Goal: Transaction & Acquisition: Purchase product/service

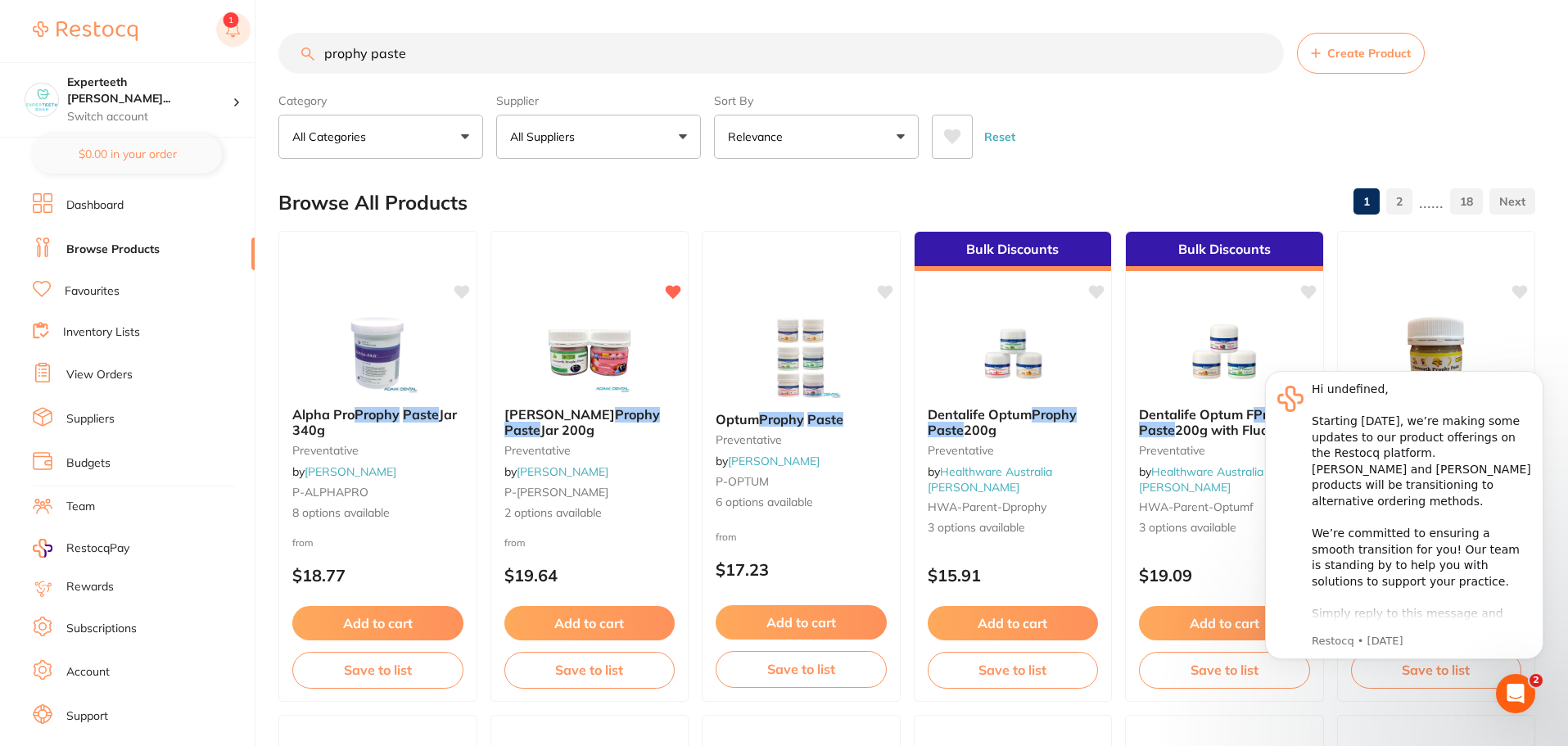
drag, startPoint x: 427, startPoint y: 55, endPoint x: 235, endPoint y: 49, distance: 192.1
click at [235, 49] on div "$40.47 Experteeth Eastwood Wes... Switch account Experteeth Eastwood West Exper…" at bounding box center [784, 373] width 1568 height 746
paste input "Calciumol"
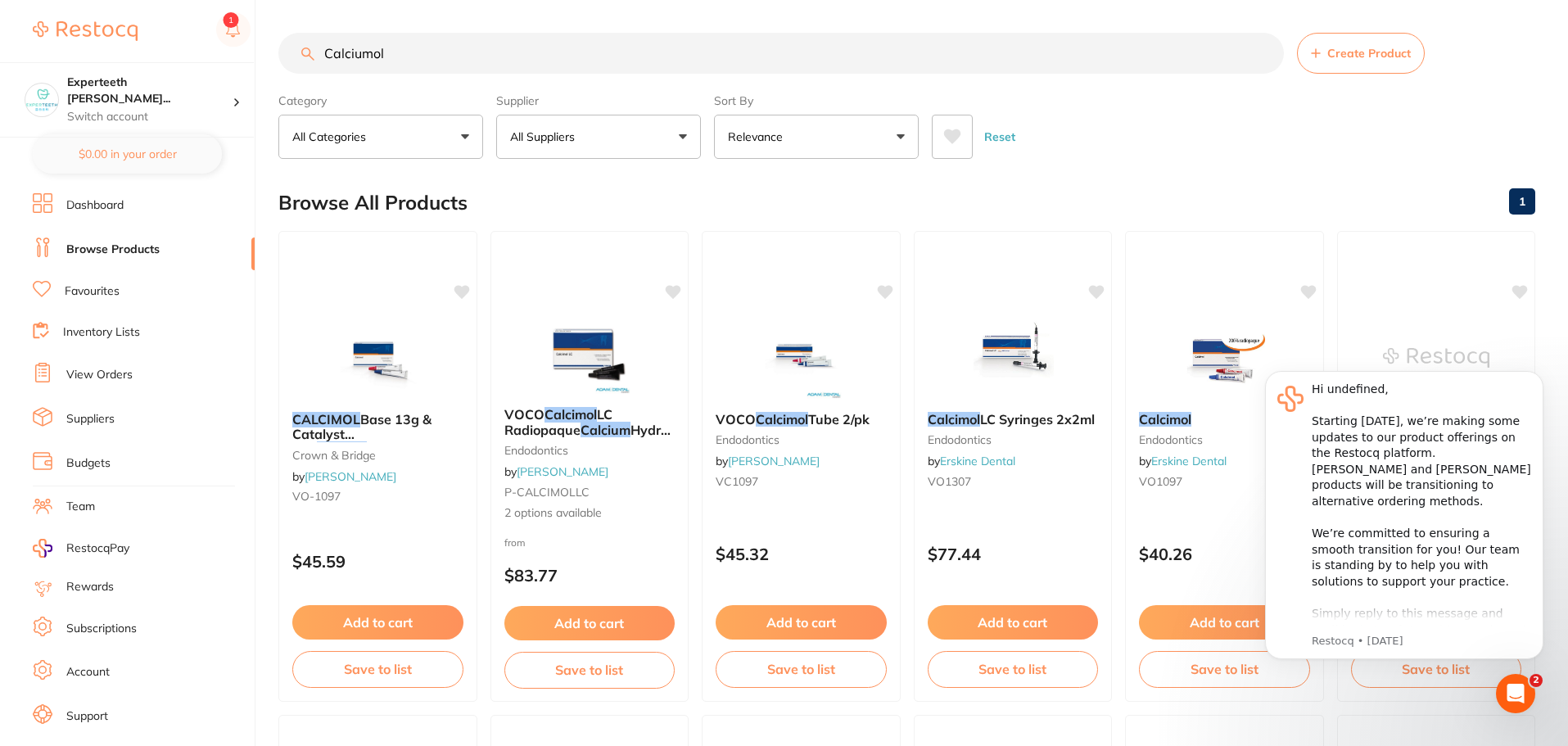
drag, startPoint x: 416, startPoint y: 52, endPoint x: 42, endPoint y: 8, distance: 376.6
click at [42, 8] on div "$40.47 Experteeth Eastwood Wes... Switch account Experteeth Eastwood West Exper…" at bounding box center [784, 373] width 1568 height 746
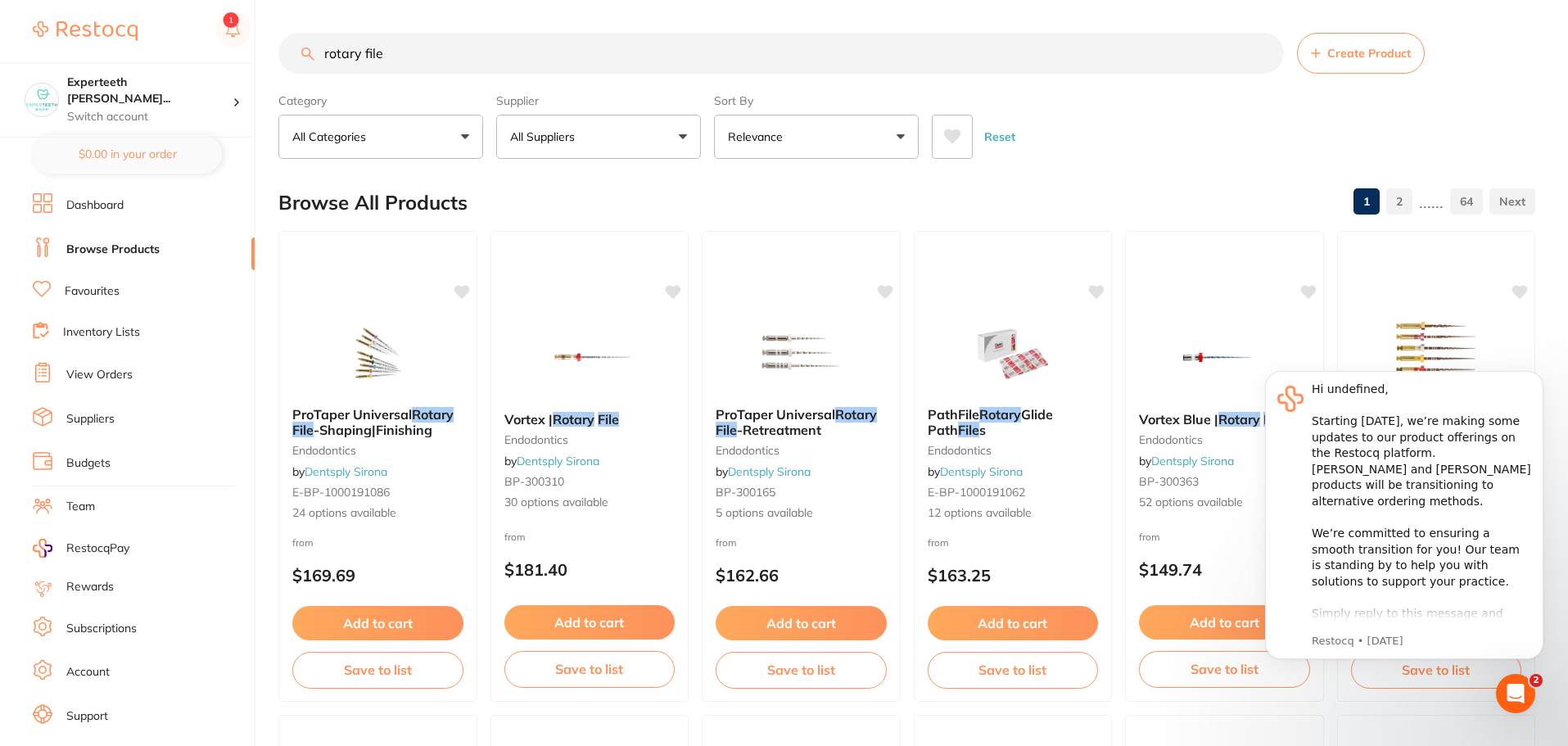
click at [683, 136] on button "All Suppliers" at bounding box center [598, 136] width 205 height 44
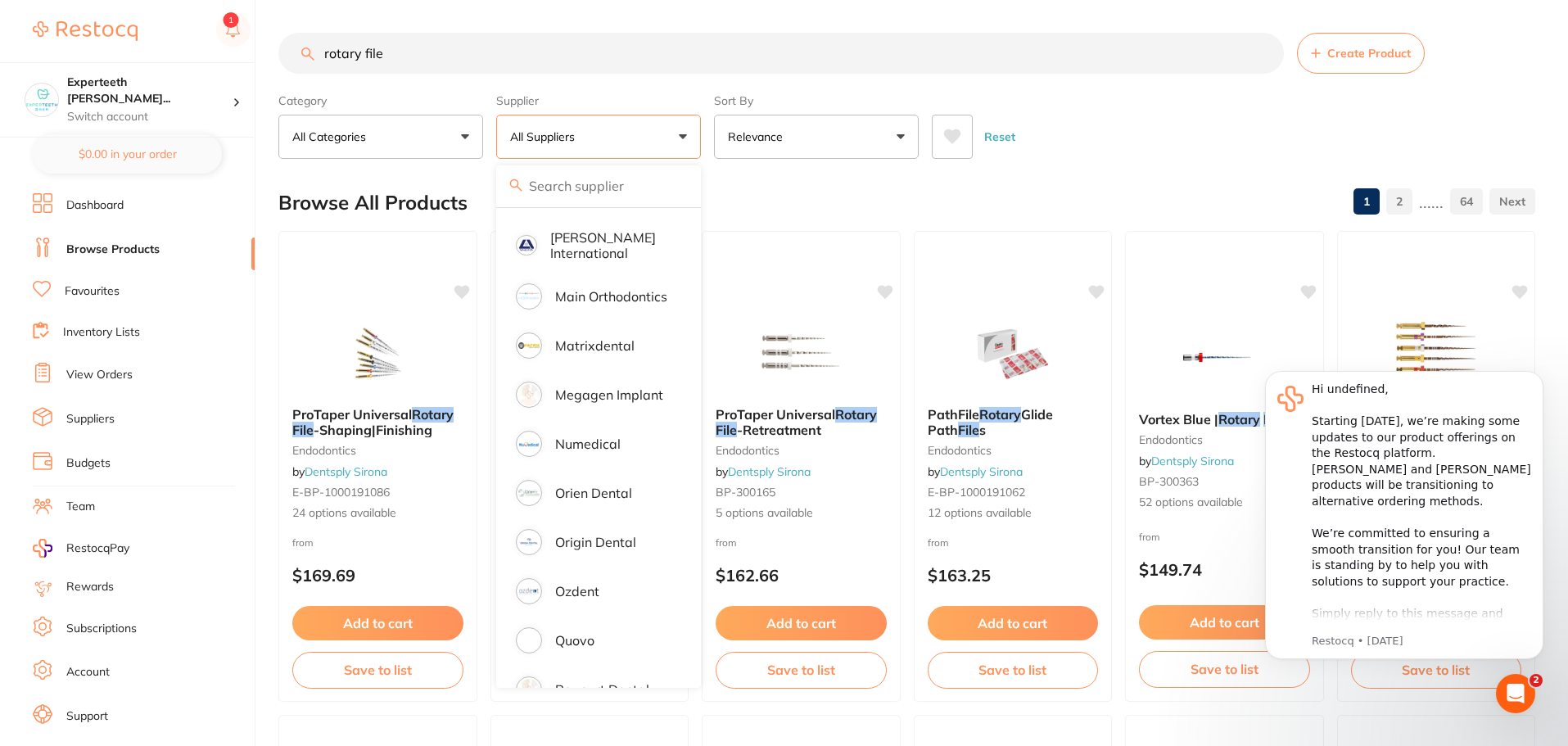
scroll to position [1064, 0]
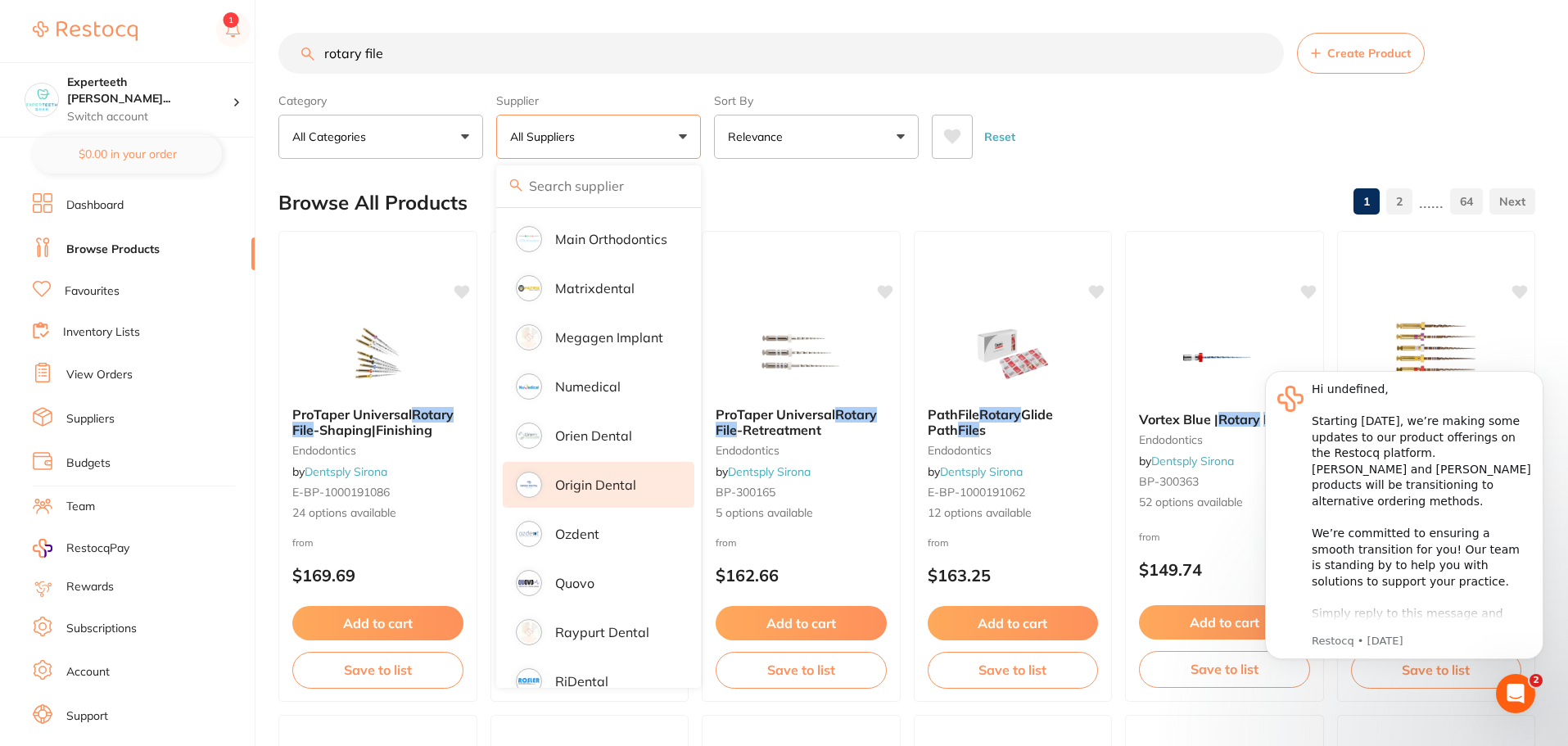
click at [616, 462] on li "Origin Dental" at bounding box center [598, 484] width 191 height 46
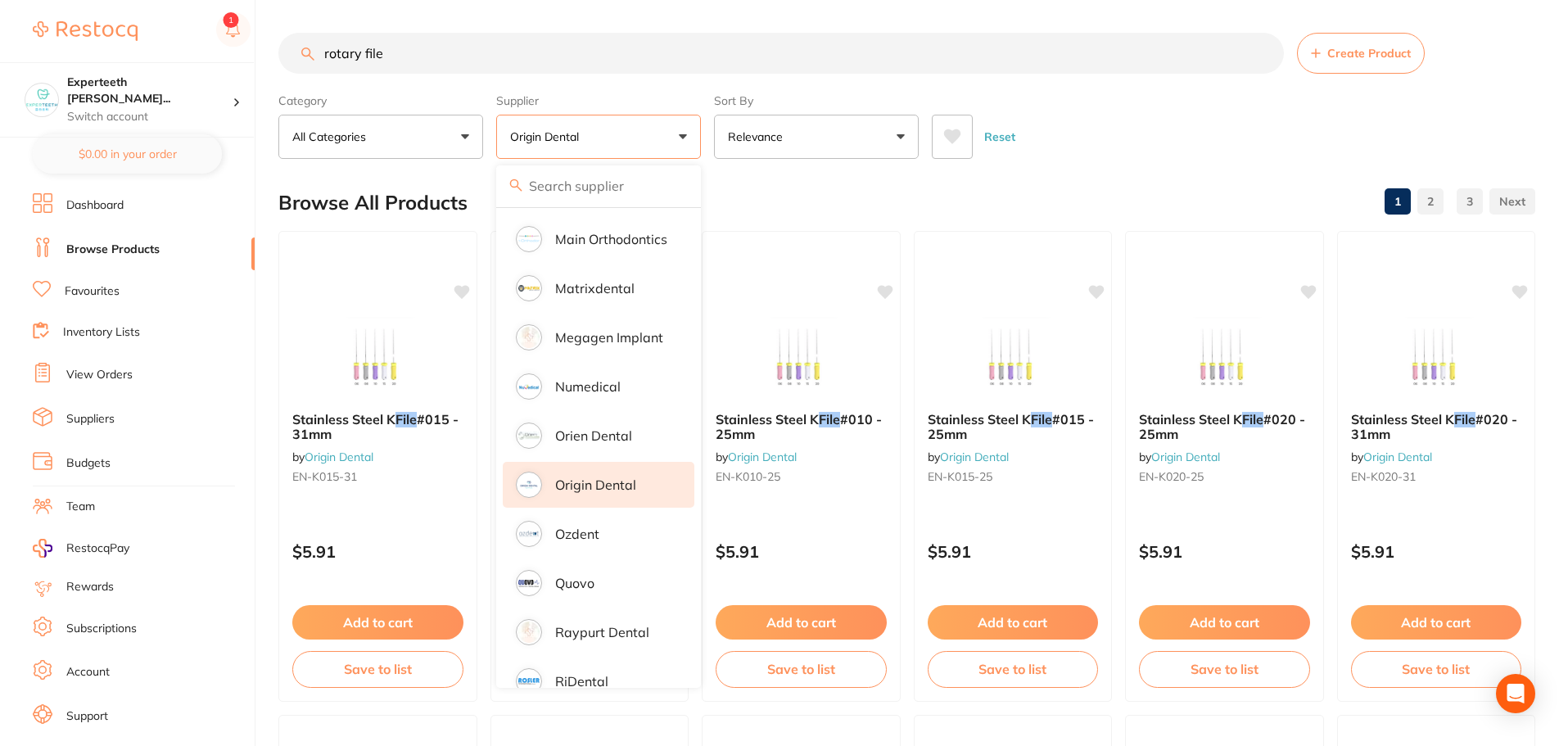
click at [1193, 122] on div "Reset" at bounding box center [1227, 130] width 590 height 57
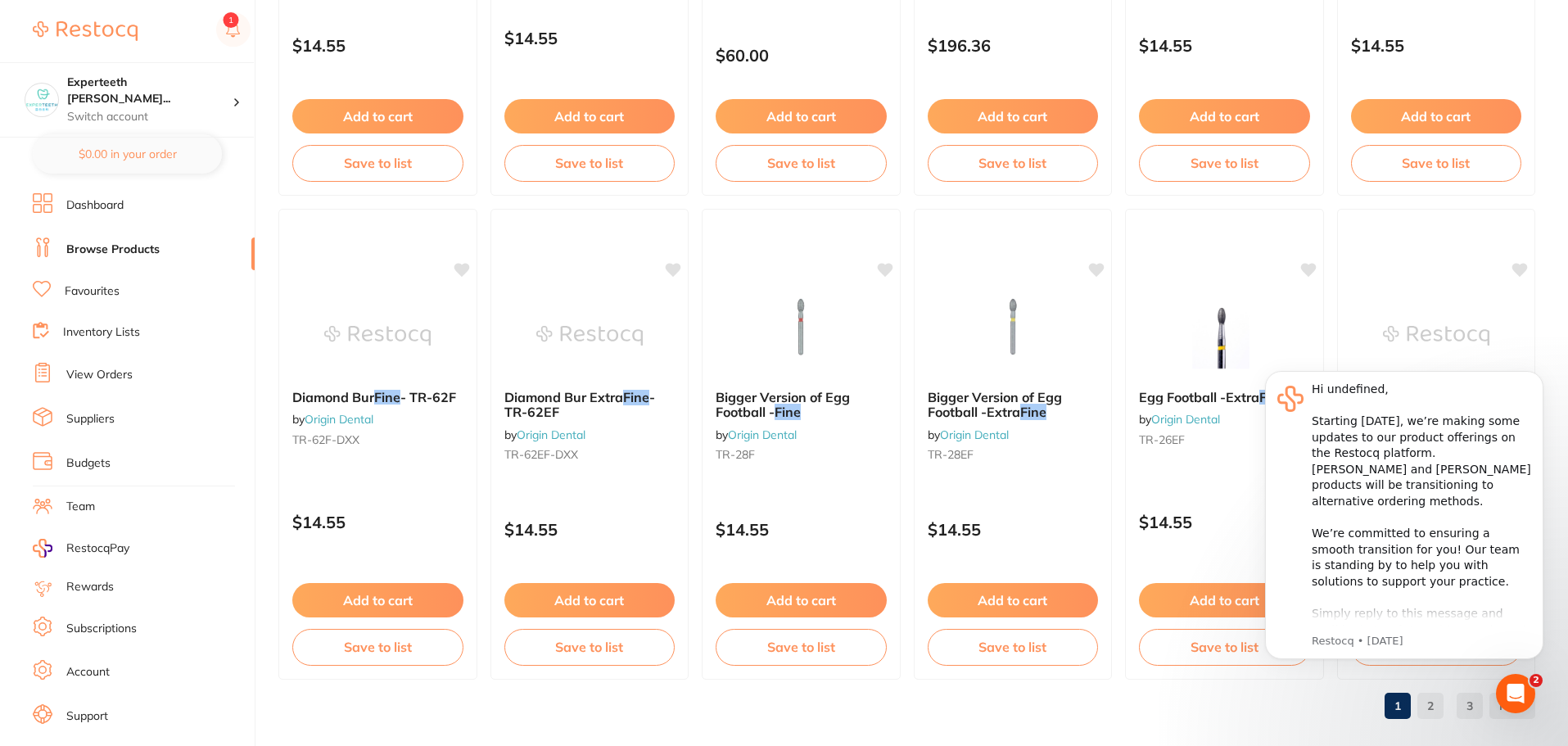
scroll to position [3910, 0]
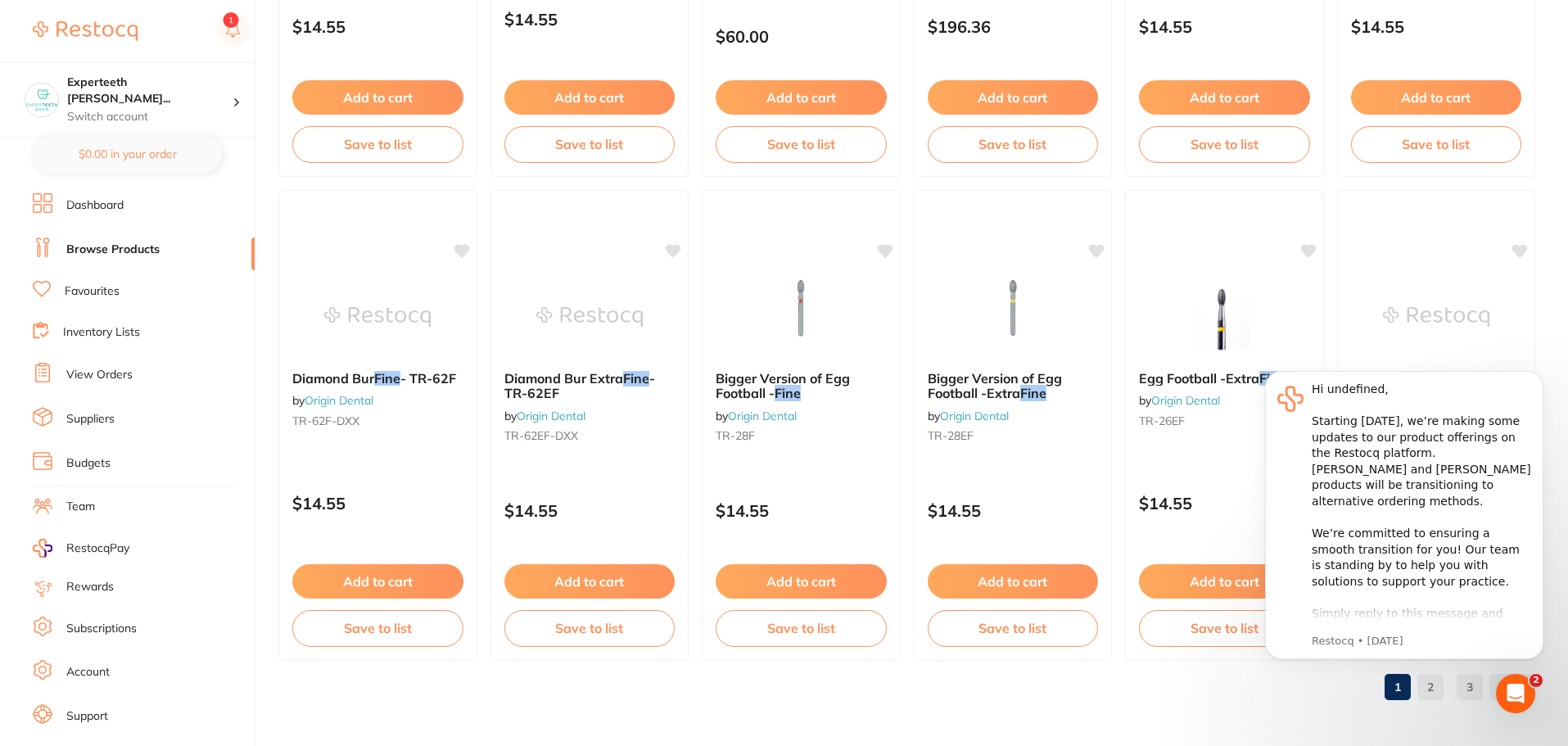
click at [1437, 690] on body "Hi undefined, ​ Starting 11 August, we’re making some updates to our product of…" at bounding box center [1404, 523] width 315 height 342
click at [1439, 687] on body "Hi undefined, ​ Starting 11 August, we’re making some updates to our product of…" at bounding box center [1404, 523] width 315 height 342
click at [1367, 651] on div "Hi undefined, ​ Starting 11 August, we’re making some updates to our product of…" at bounding box center [1404, 515] width 278 height 288
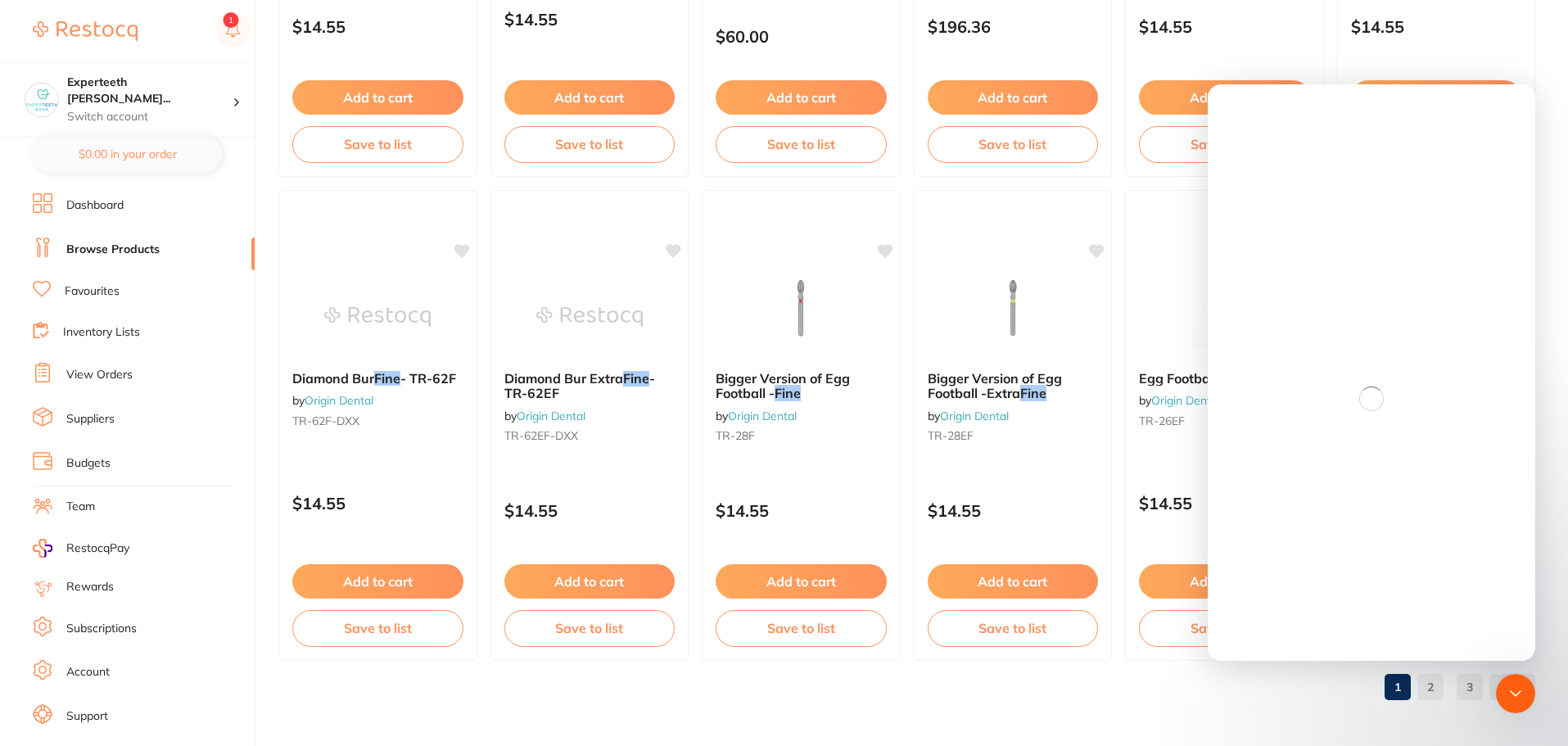
scroll to position [0, 0]
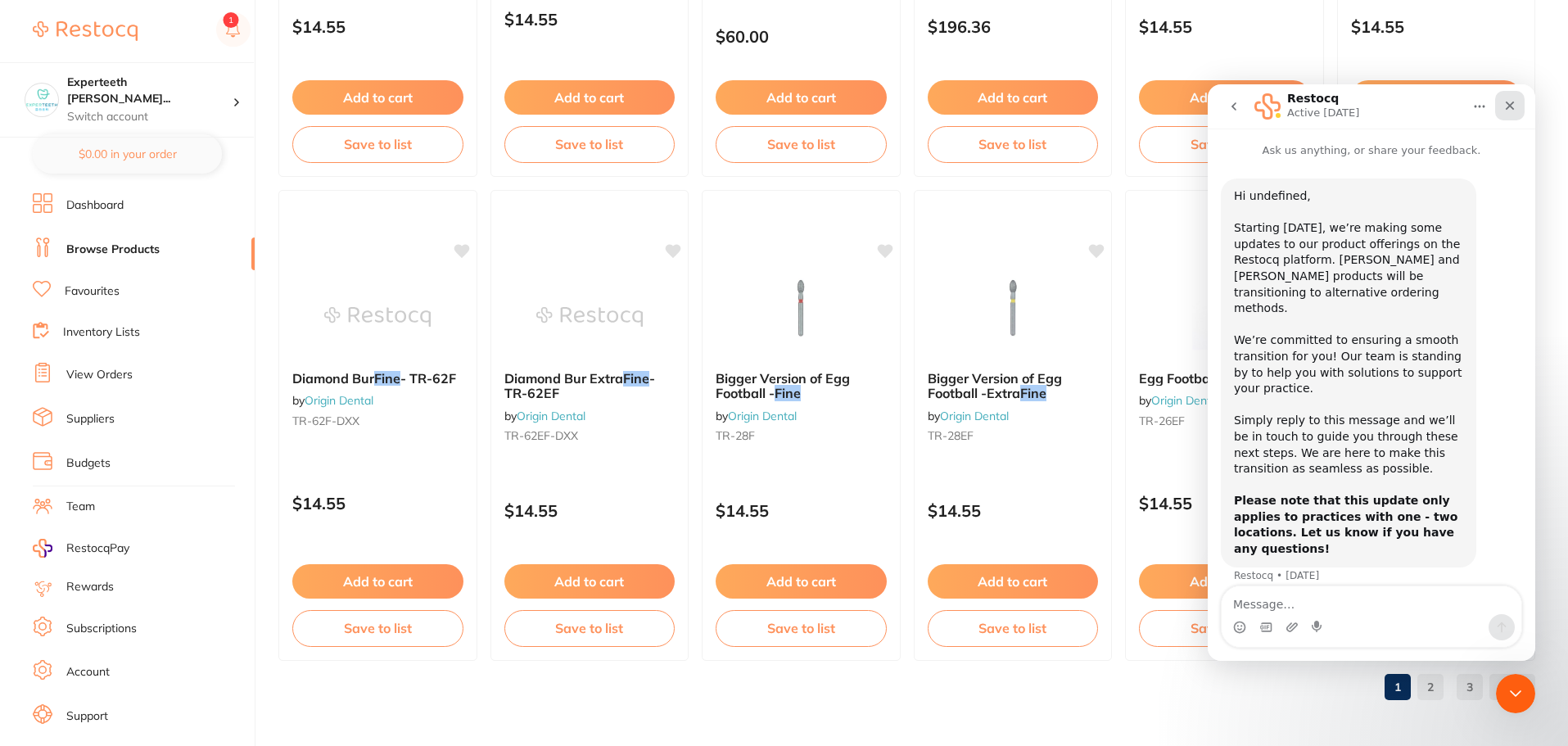
click at [1502, 97] on div "Close" at bounding box center [1510, 106] width 29 height 29
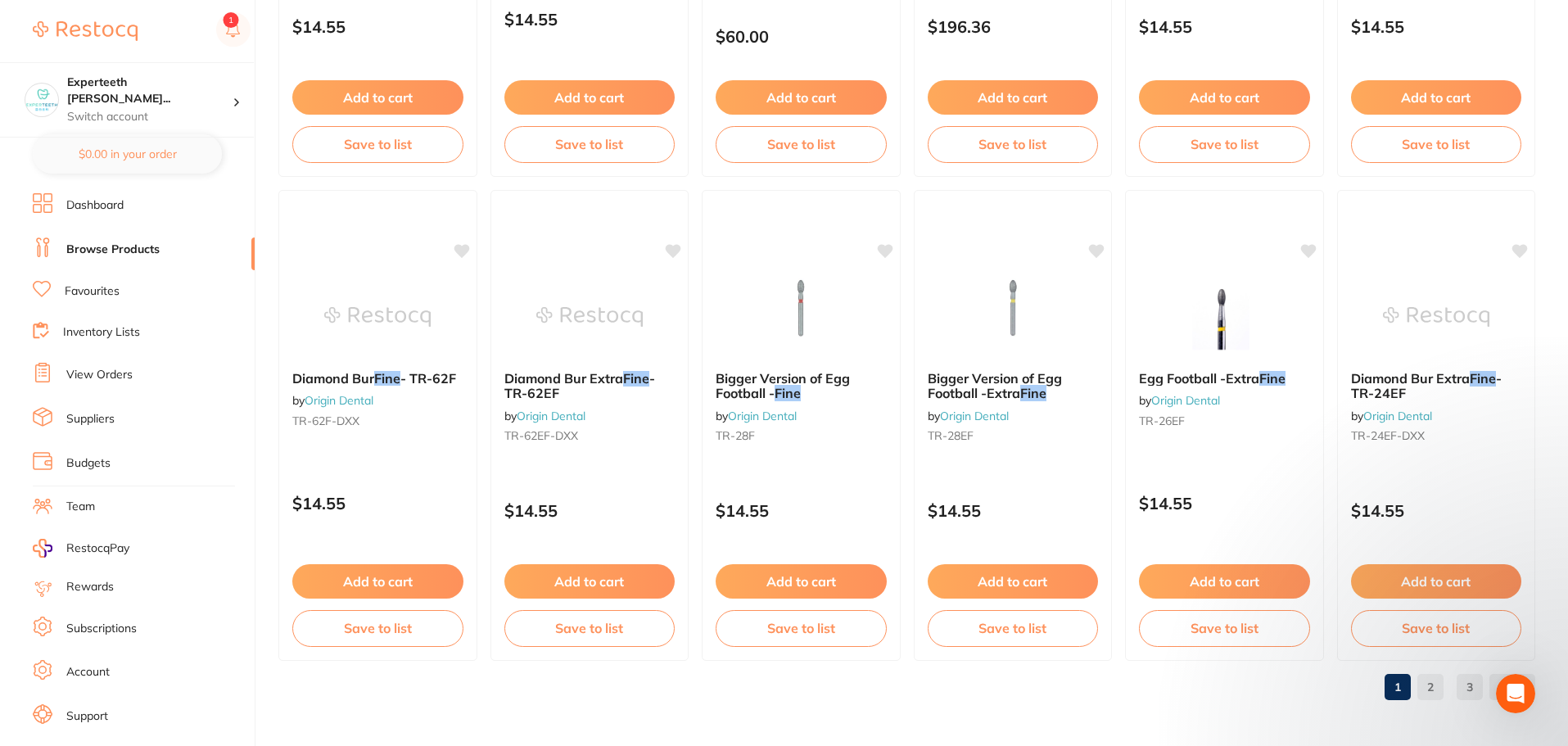
click at [1430, 686] on link "2" at bounding box center [1430, 686] width 26 height 32
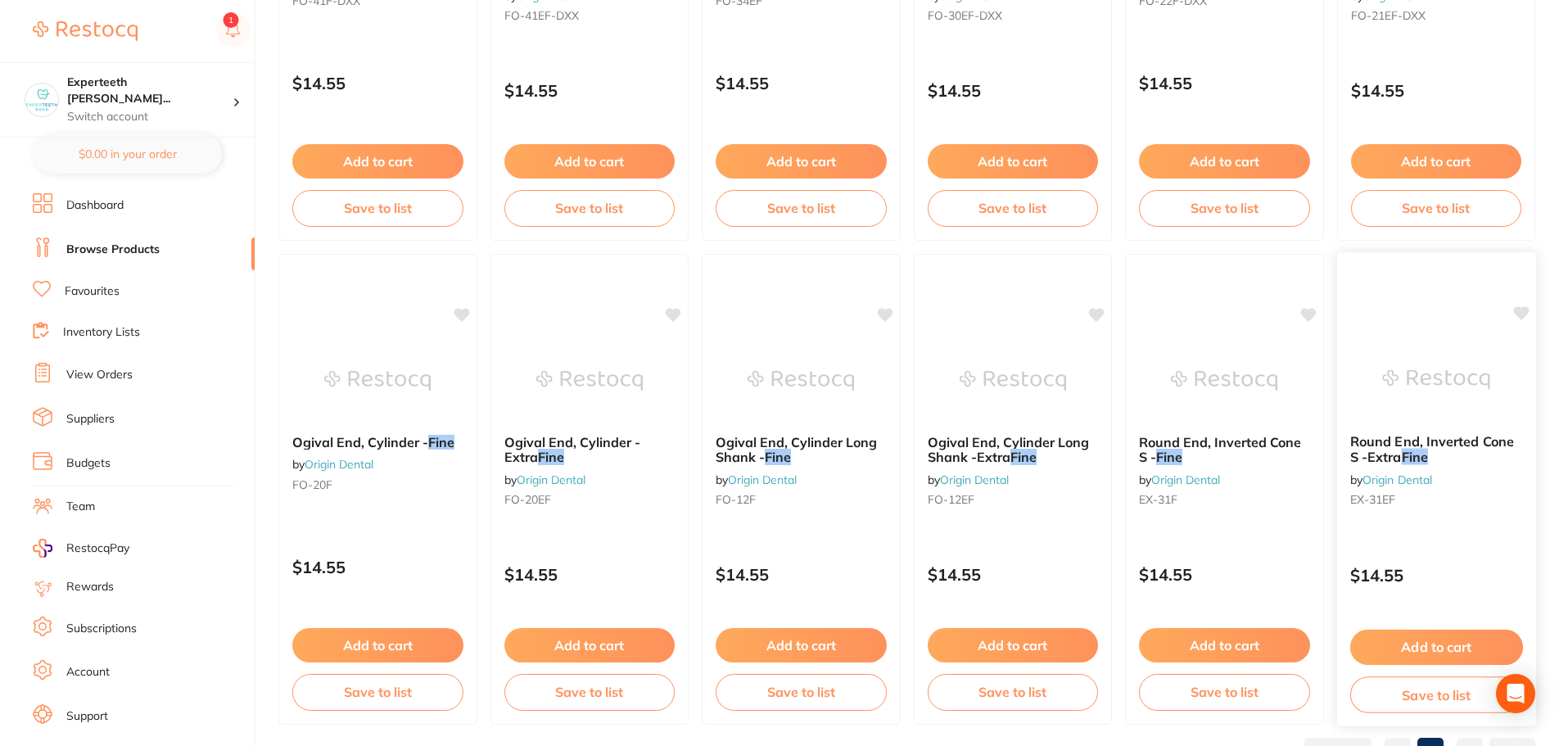
scroll to position [3910, 0]
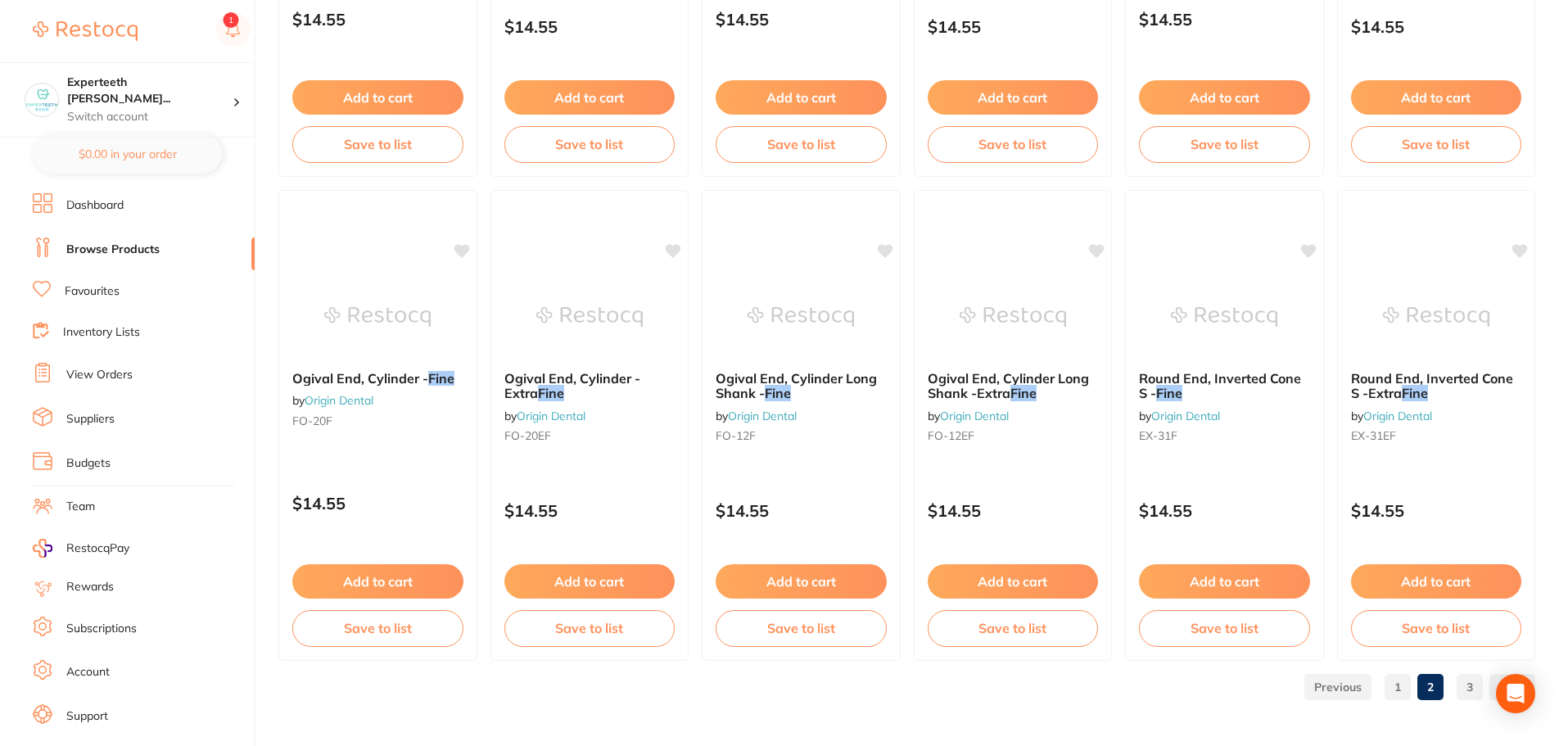
click at [1481, 686] on link "3" at bounding box center [1469, 686] width 26 height 32
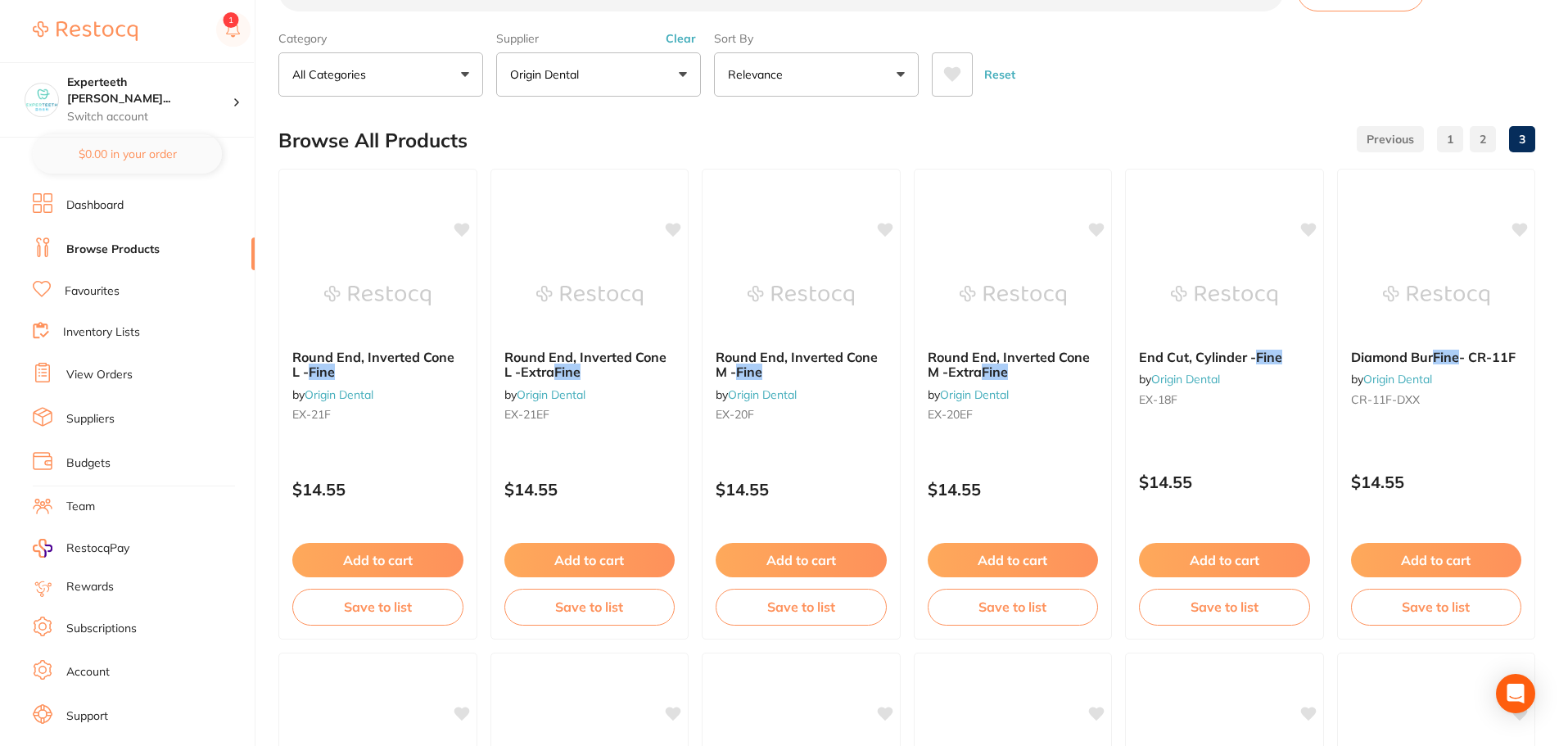
scroll to position [0, 0]
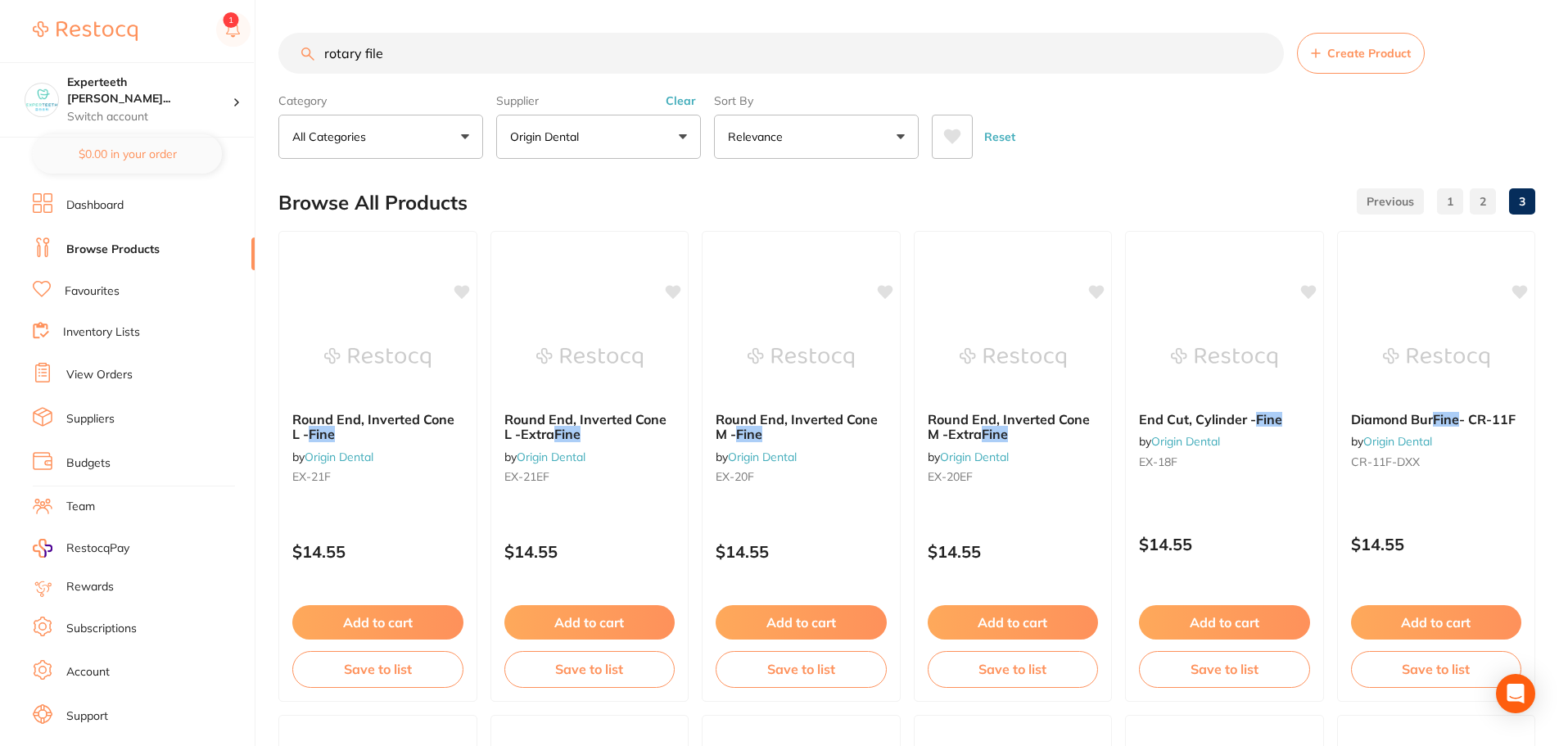
click at [443, 57] on input "rotary file" at bounding box center [781, 53] width 1005 height 41
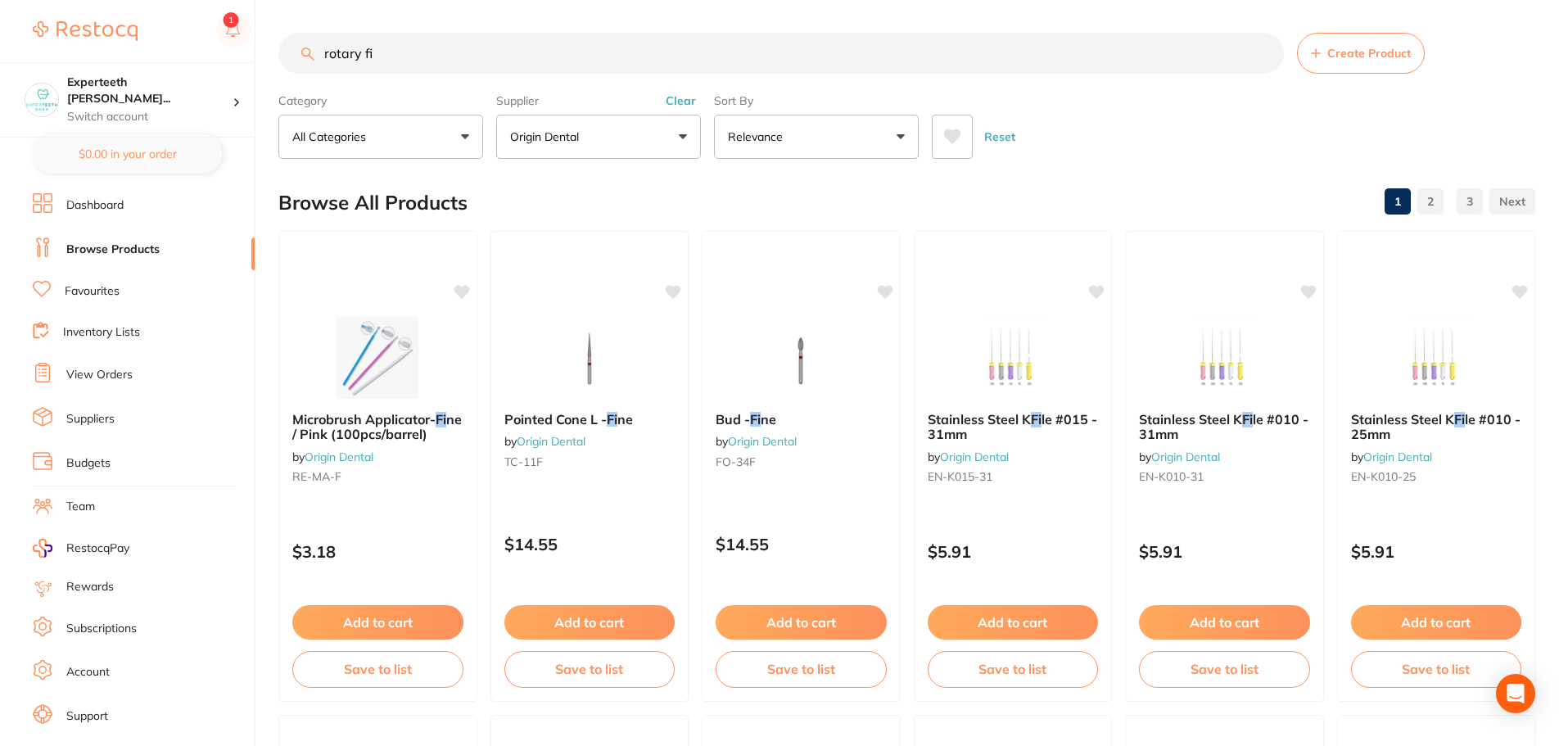
scroll to position [1212, 0]
type input "rotary file"
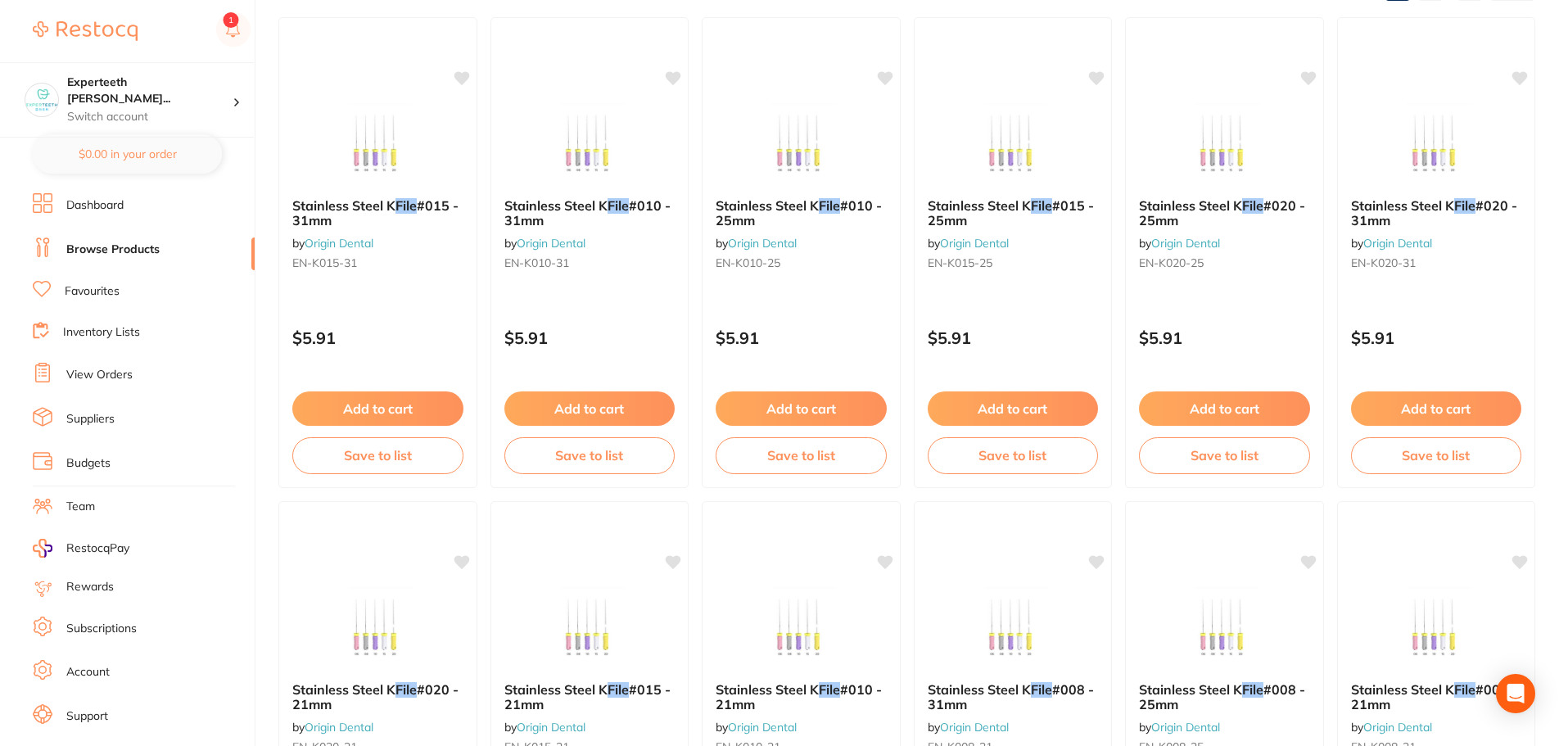
scroll to position [0, 0]
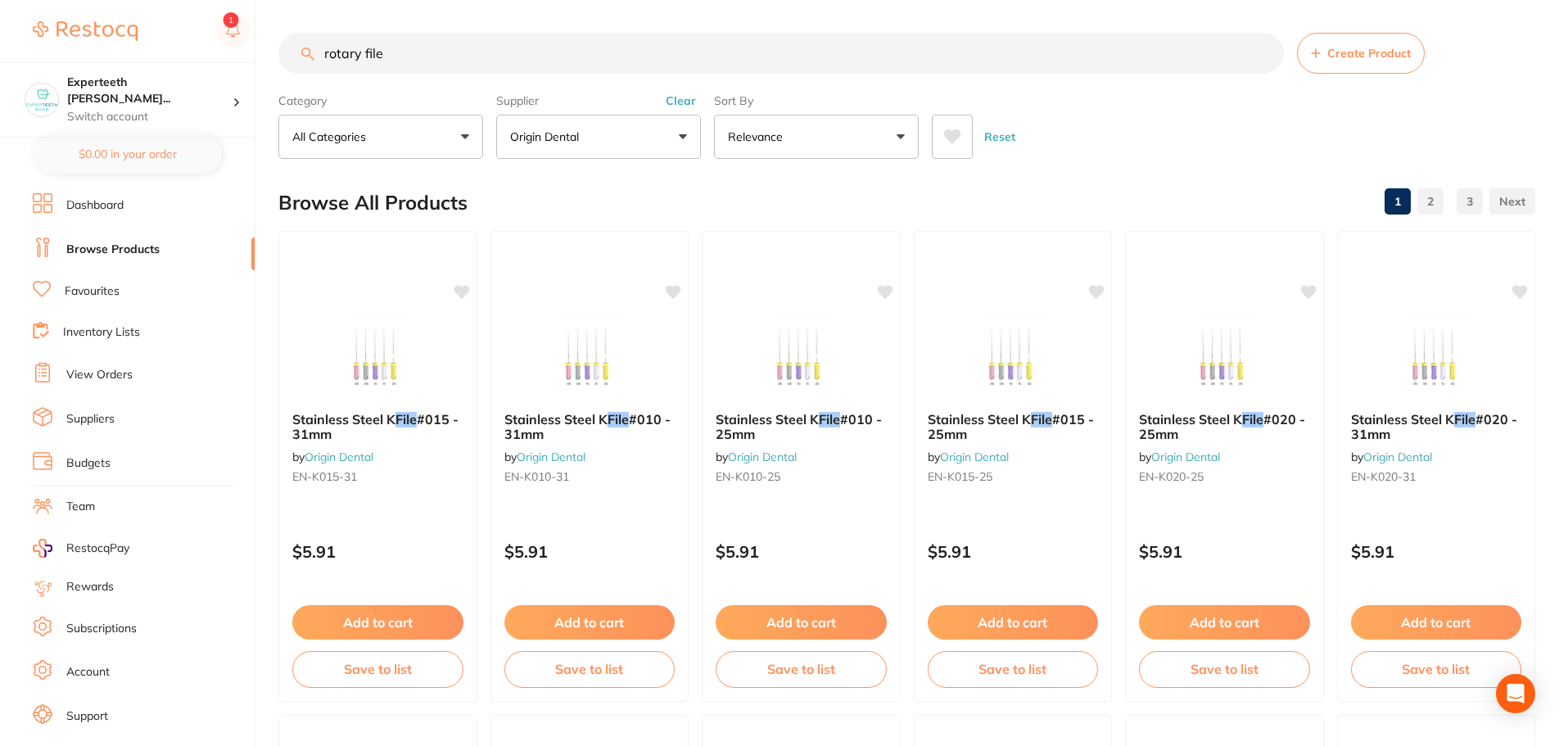
click at [676, 144] on button "Origin Dental" at bounding box center [598, 136] width 205 height 44
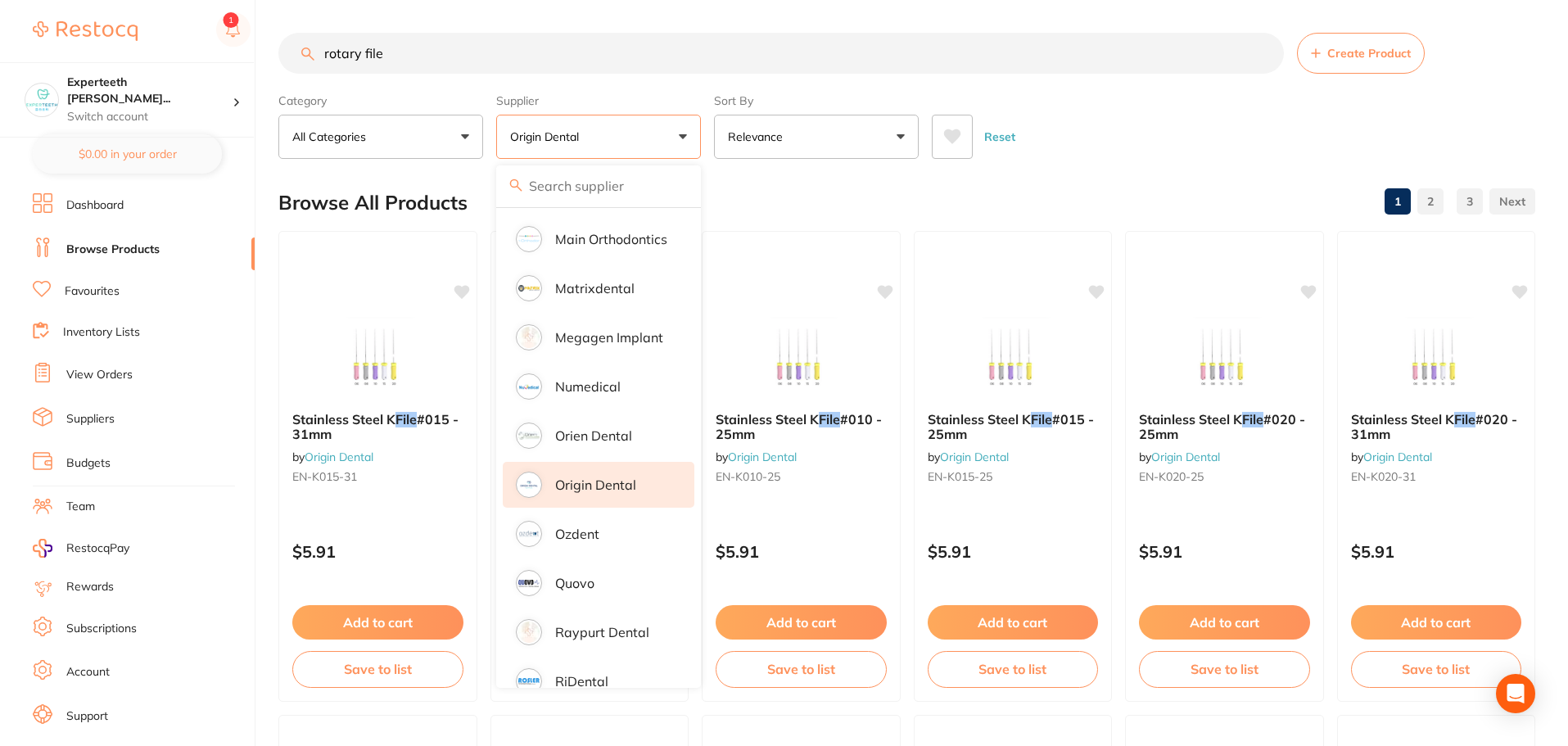
click at [85, 285] on link "Favourites" at bounding box center [92, 291] width 55 height 17
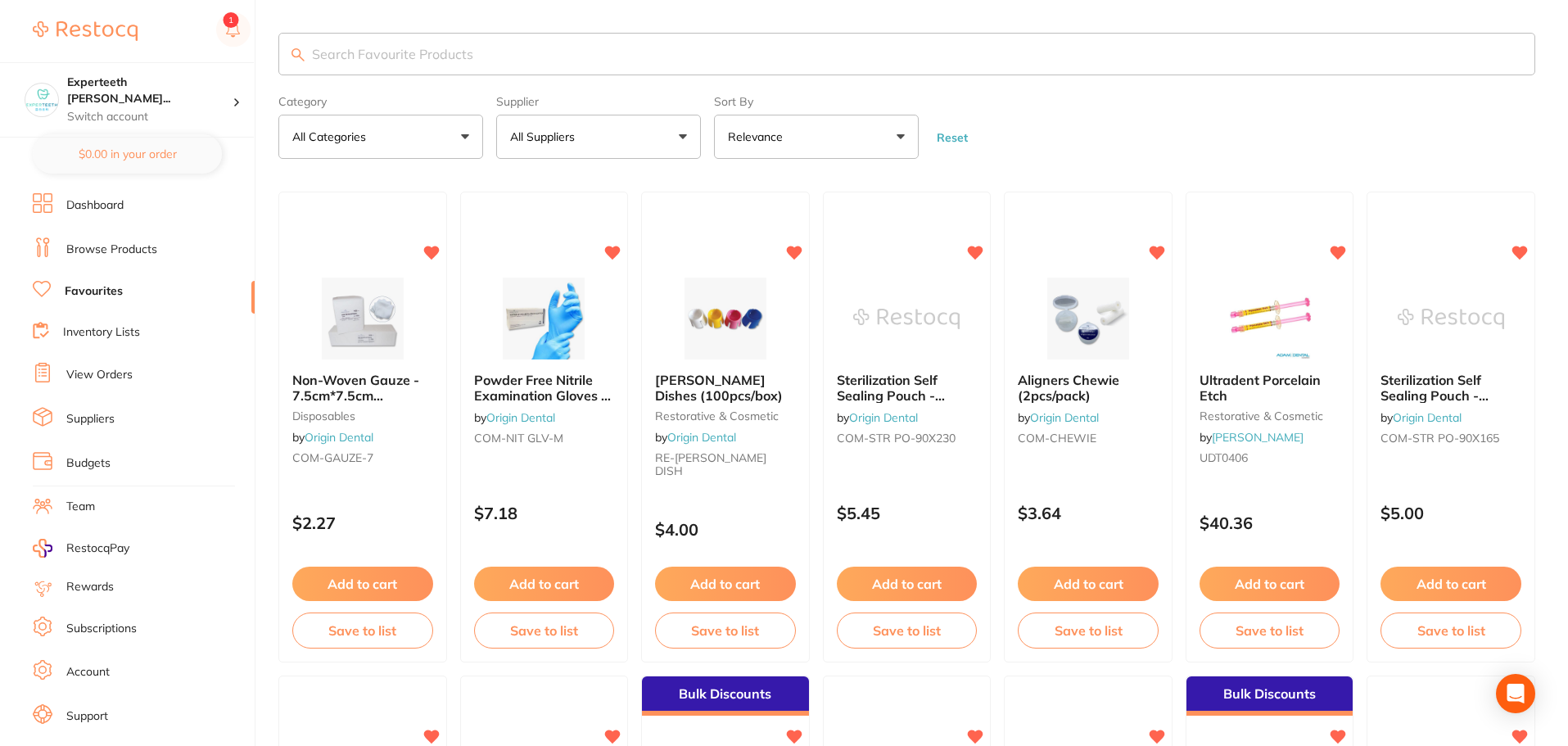
click at [479, 60] on input "search" at bounding box center [907, 53] width 1257 height 42
type input "rotary"
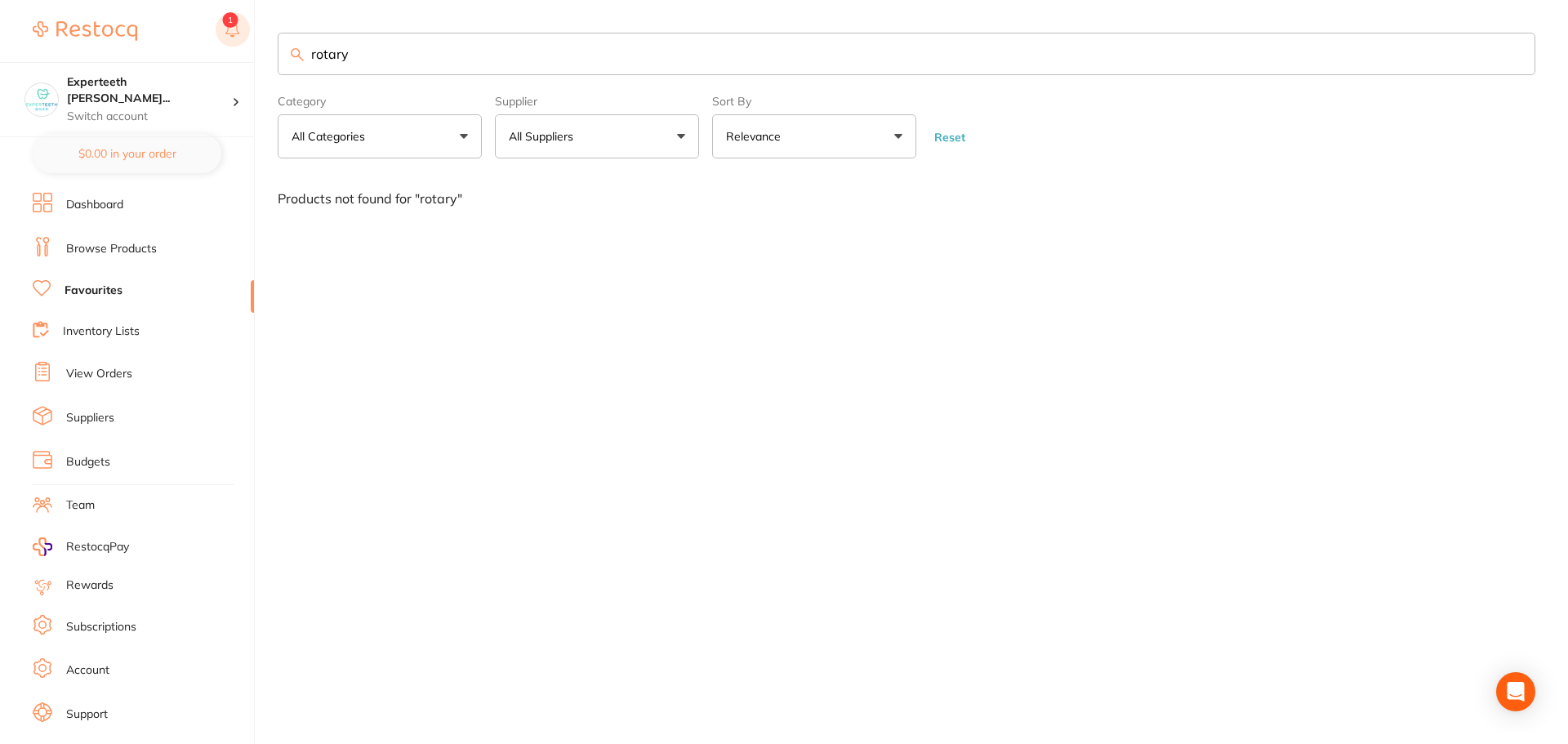
drag, startPoint x: 401, startPoint y: 56, endPoint x: 225, endPoint y: 37, distance: 177.0
click at [290, 60] on input "rotary" at bounding box center [907, 53] width 1258 height 42
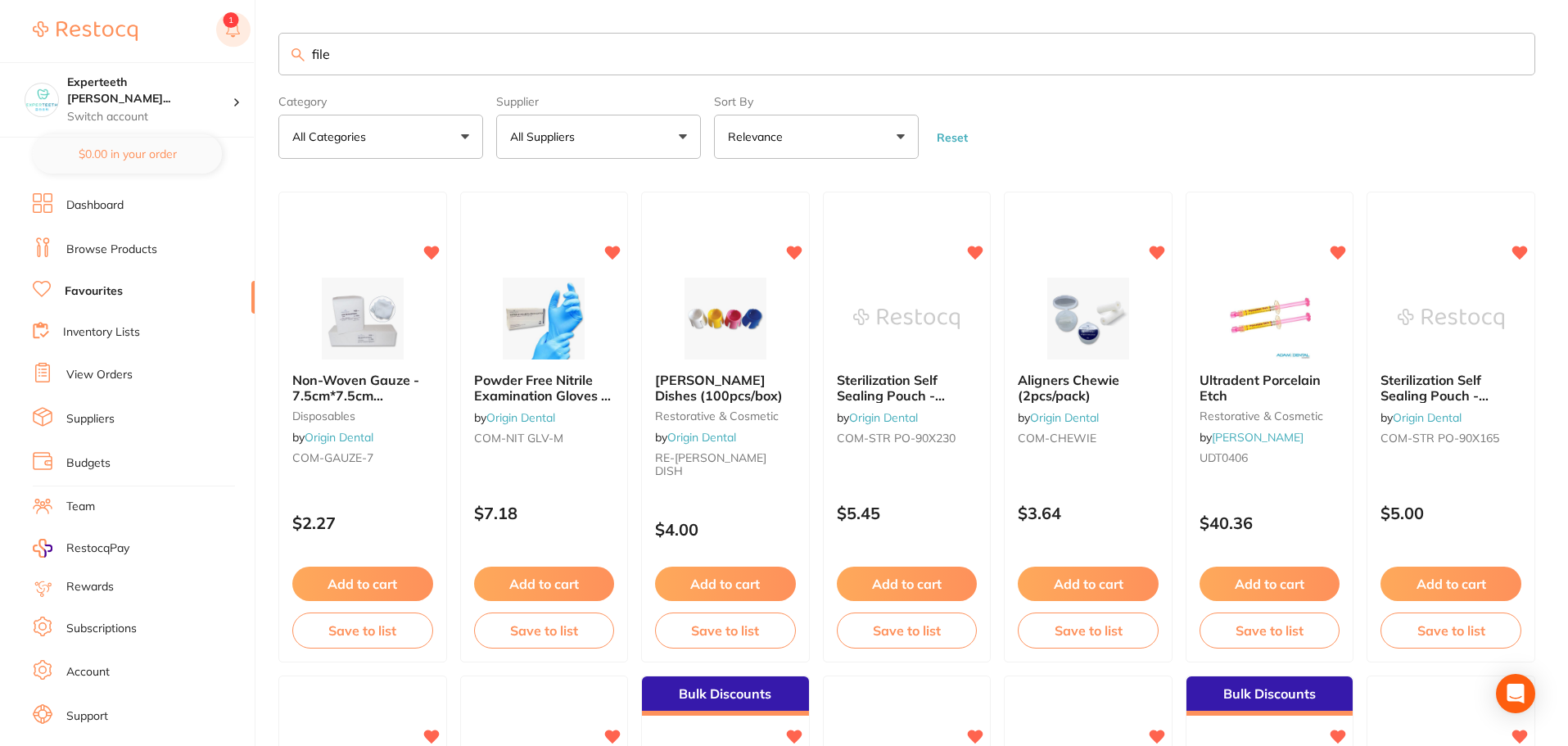
type input "file"
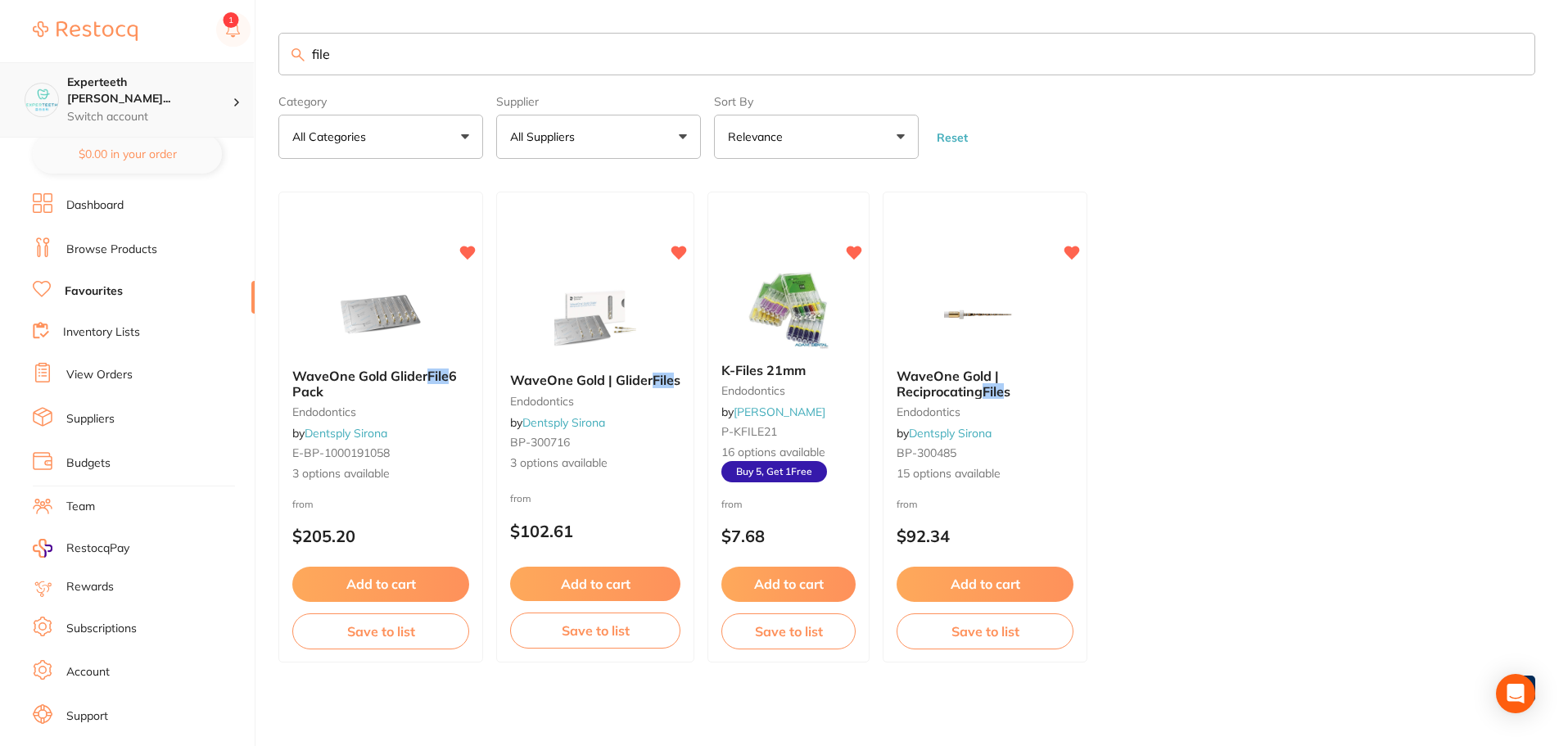
click at [184, 109] on p "Switch account" at bounding box center [149, 117] width 166 height 17
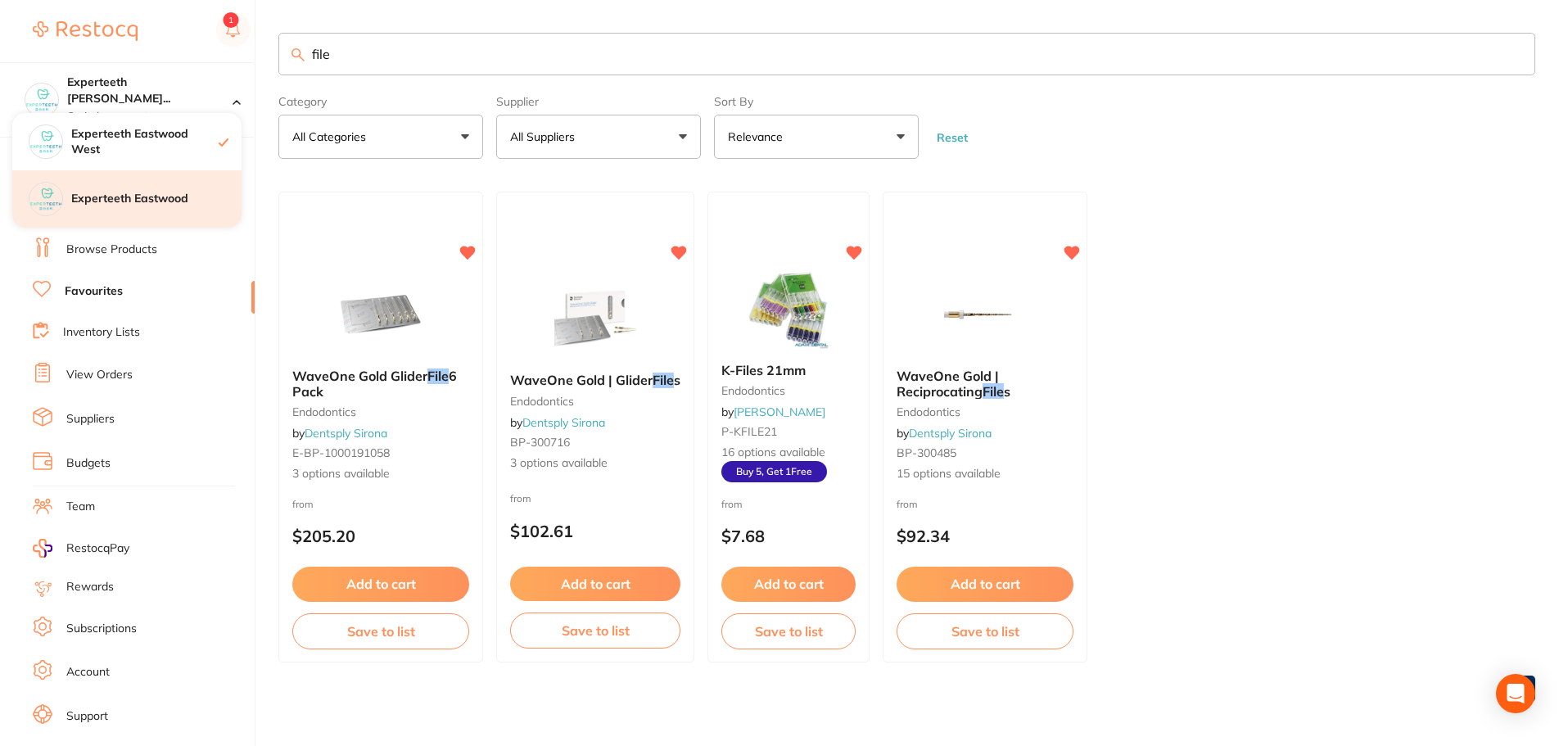
click at [136, 201] on h4 "Experteeth Eastwood" at bounding box center [157, 199] width 171 height 17
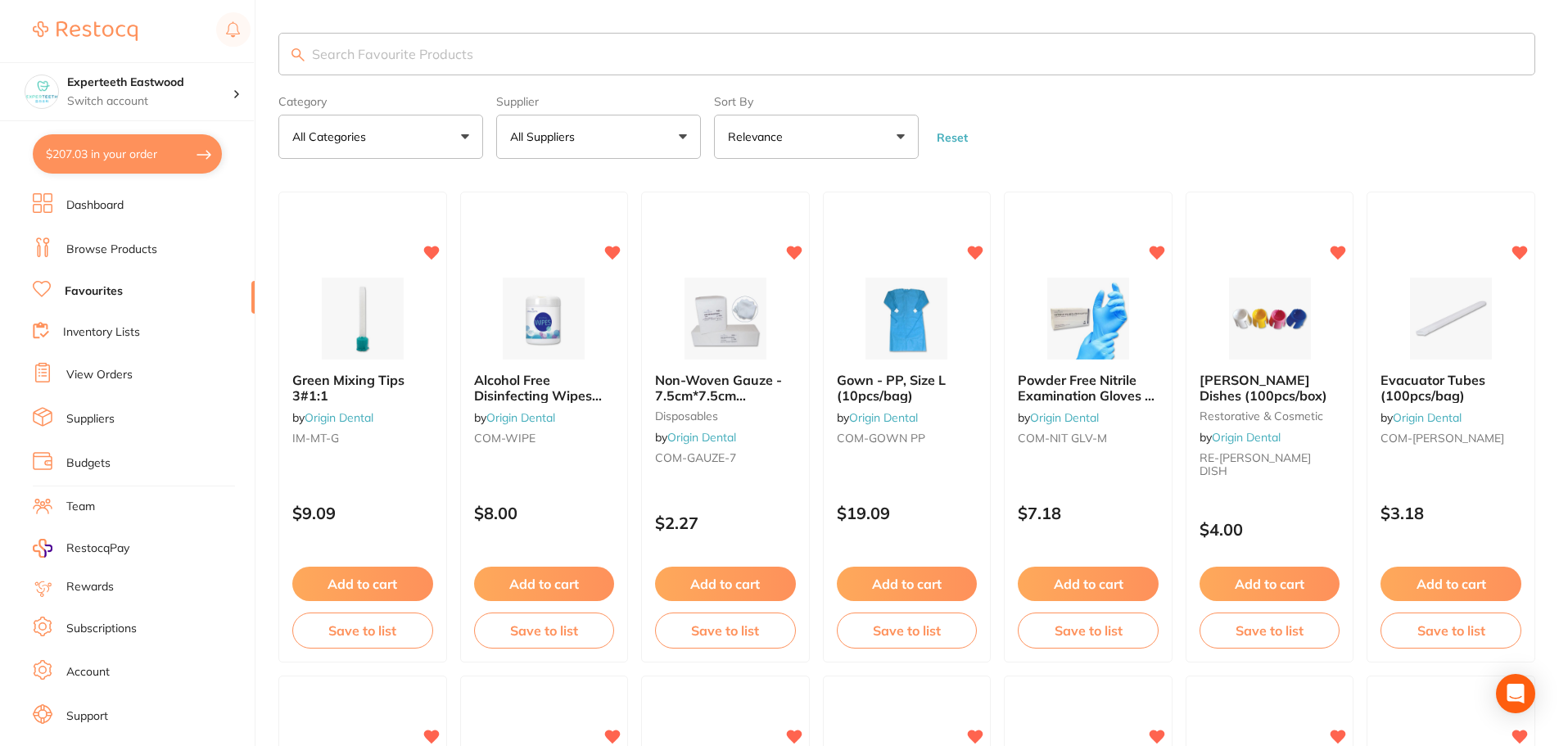
click at [459, 42] on input "search" at bounding box center [907, 53] width 1257 height 42
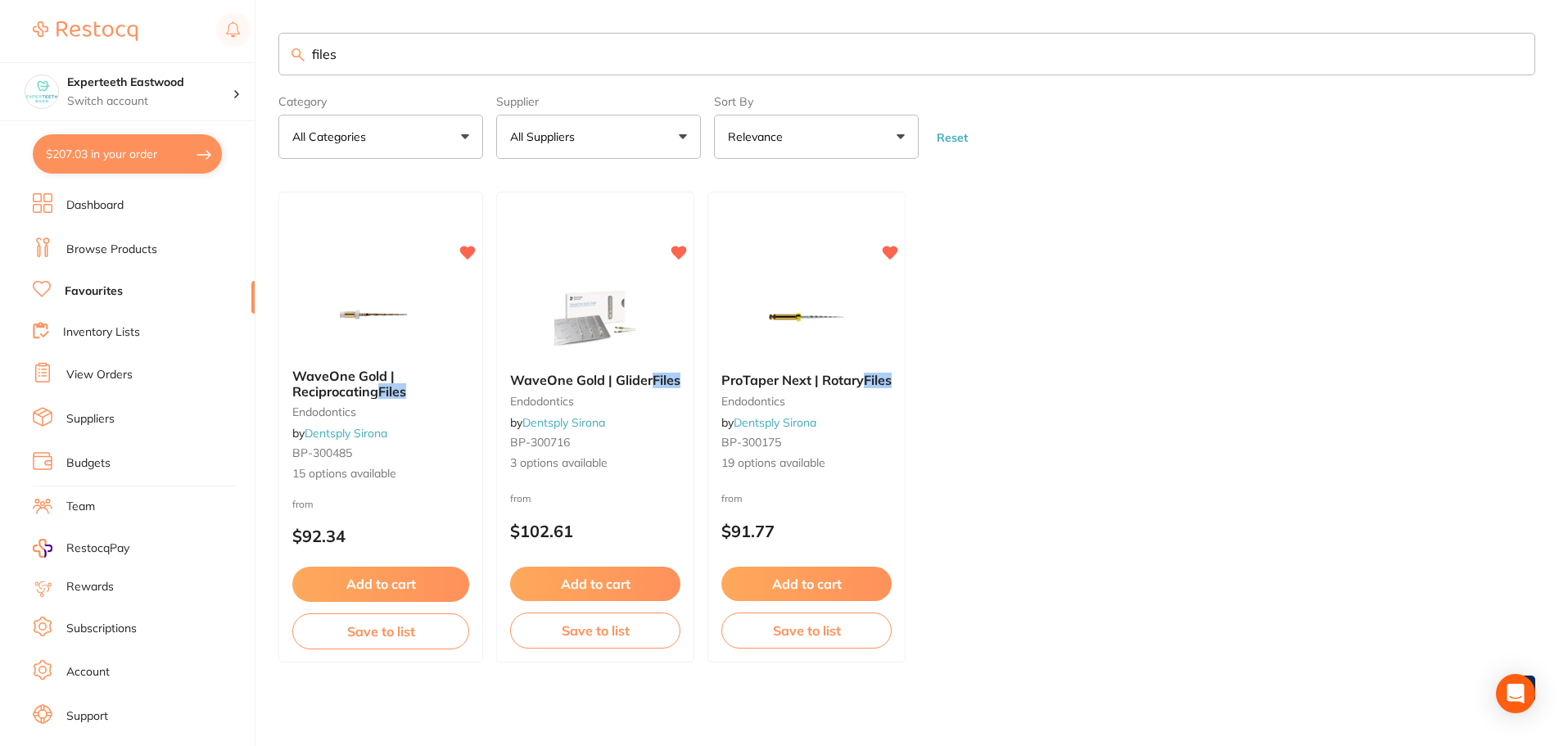
scroll to position [2, 0]
drag, startPoint x: 379, startPoint y: 52, endPoint x: 33, endPoint y: 2, distance: 349.6
click at [181, 41] on div "$207.03 Experteeth Eastwood Switch account Experteeth Eastwood West Experteeth …" at bounding box center [784, 371] width 1568 height 746
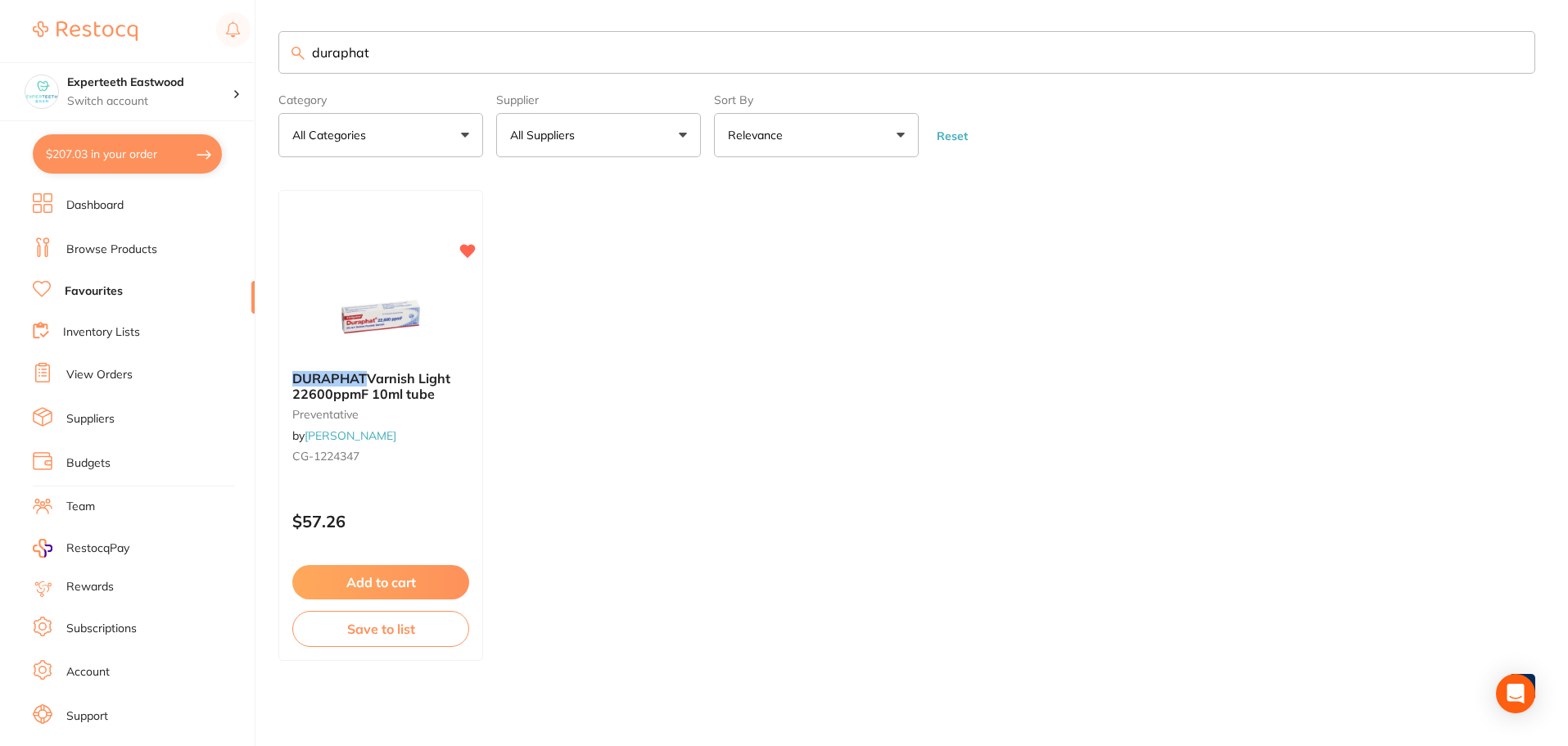
drag, startPoint x: 412, startPoint y: 59, endPoint x: 226, endPoint y: 56, distance: 186.0
click at [229, 56] on div "$207.03 Experteeth Eastwood Switch account Experteeth Eastwood West Experteeth …" at bounding box center [784, 371] width 1568 height 746
paste input "3M Impregum Penta sof"
type input "3M Impregum Penta soft"
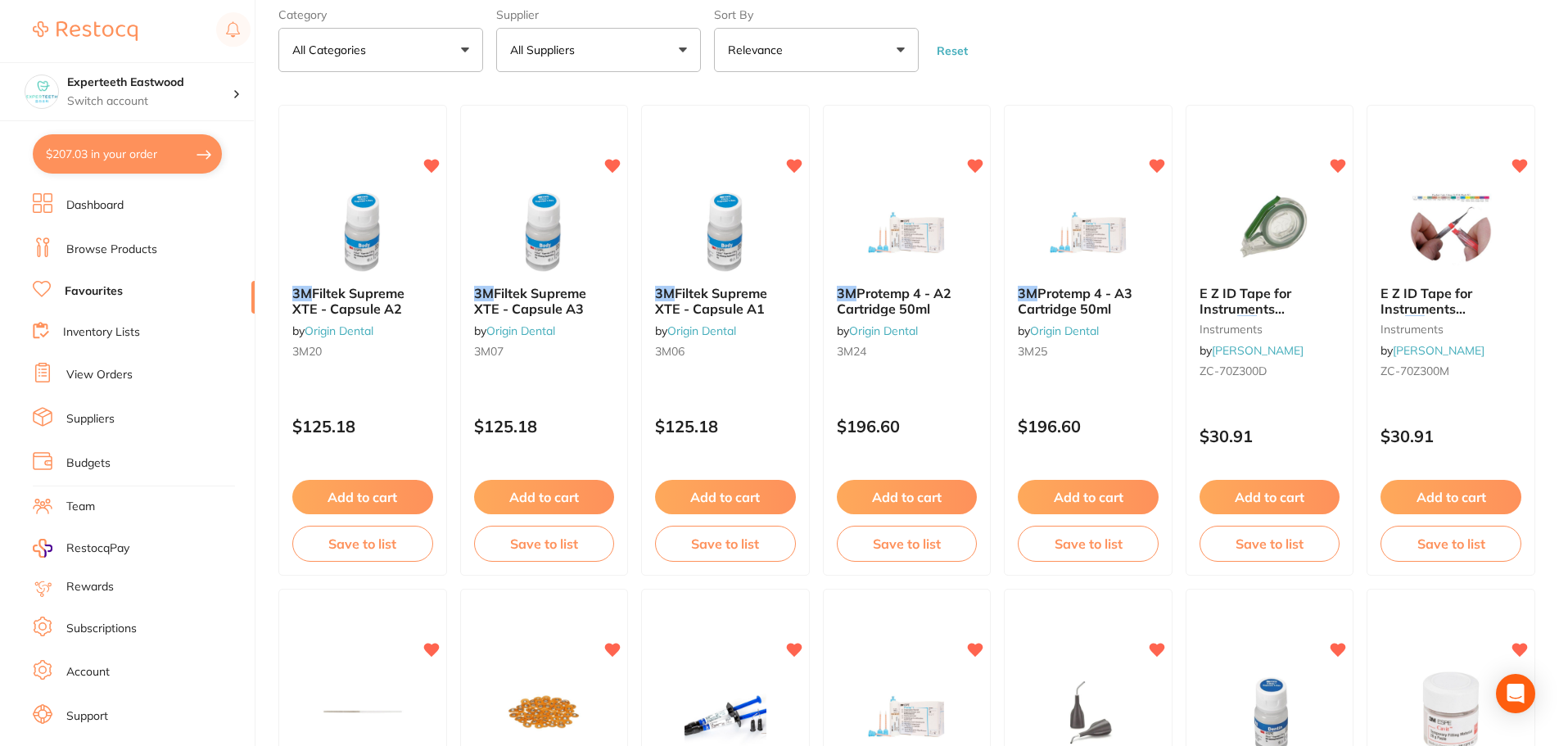
scroll to position [83, 0]
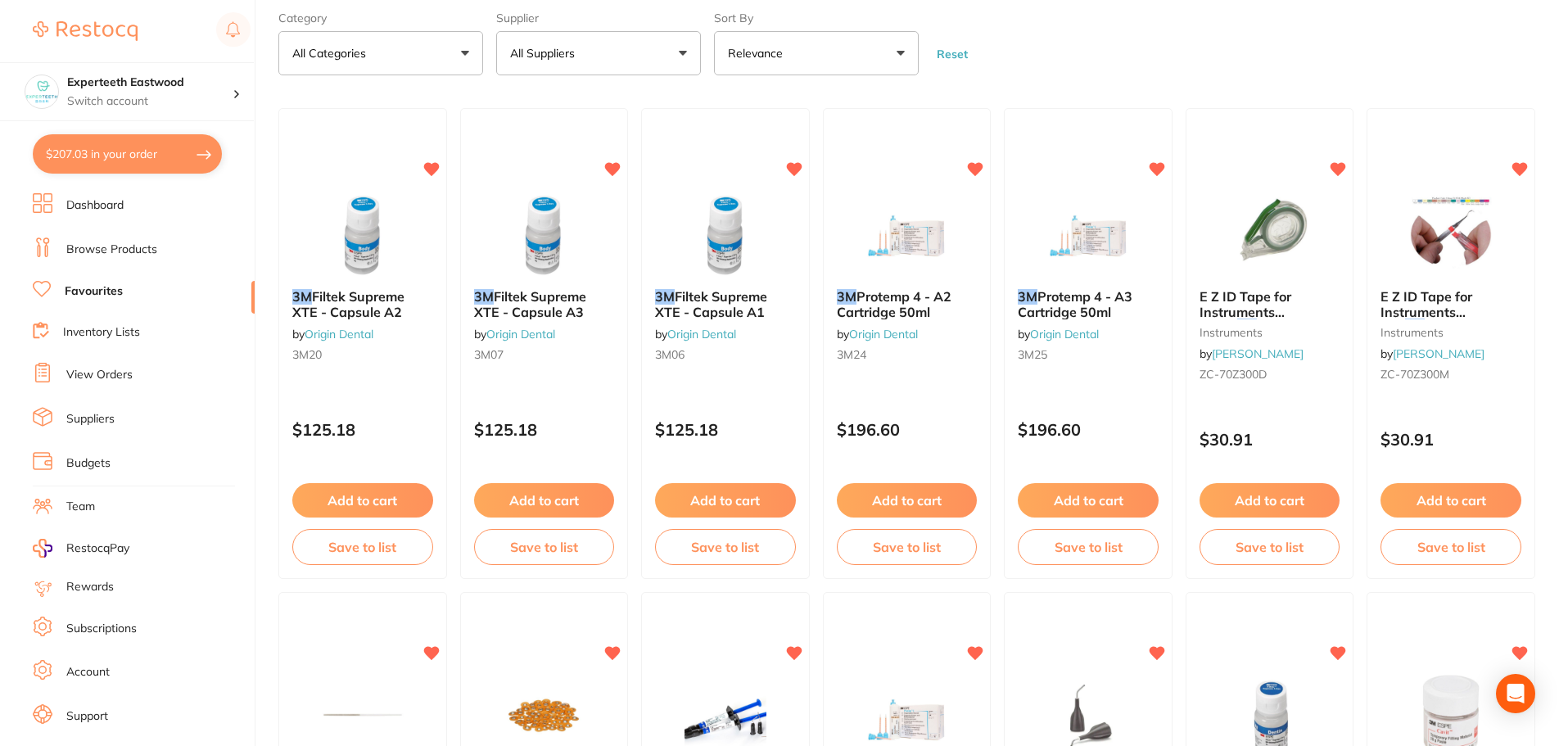
click at [97, 201] on link "Dashboard" at bounding box center [95, 205] width 57 height 17
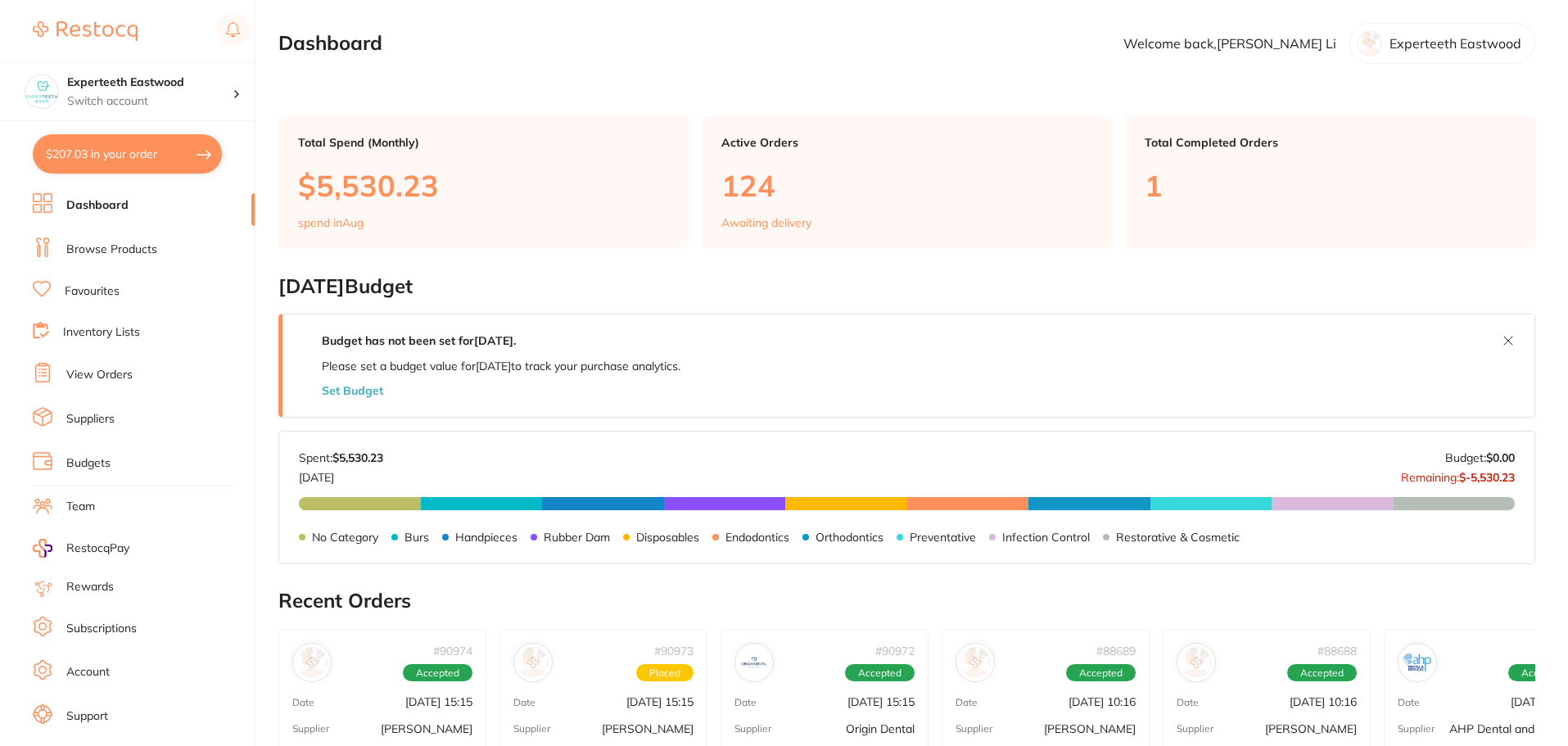
click at [100, 247] on link "Browse Products" at bounding box center [112, 249] width 91 height 17
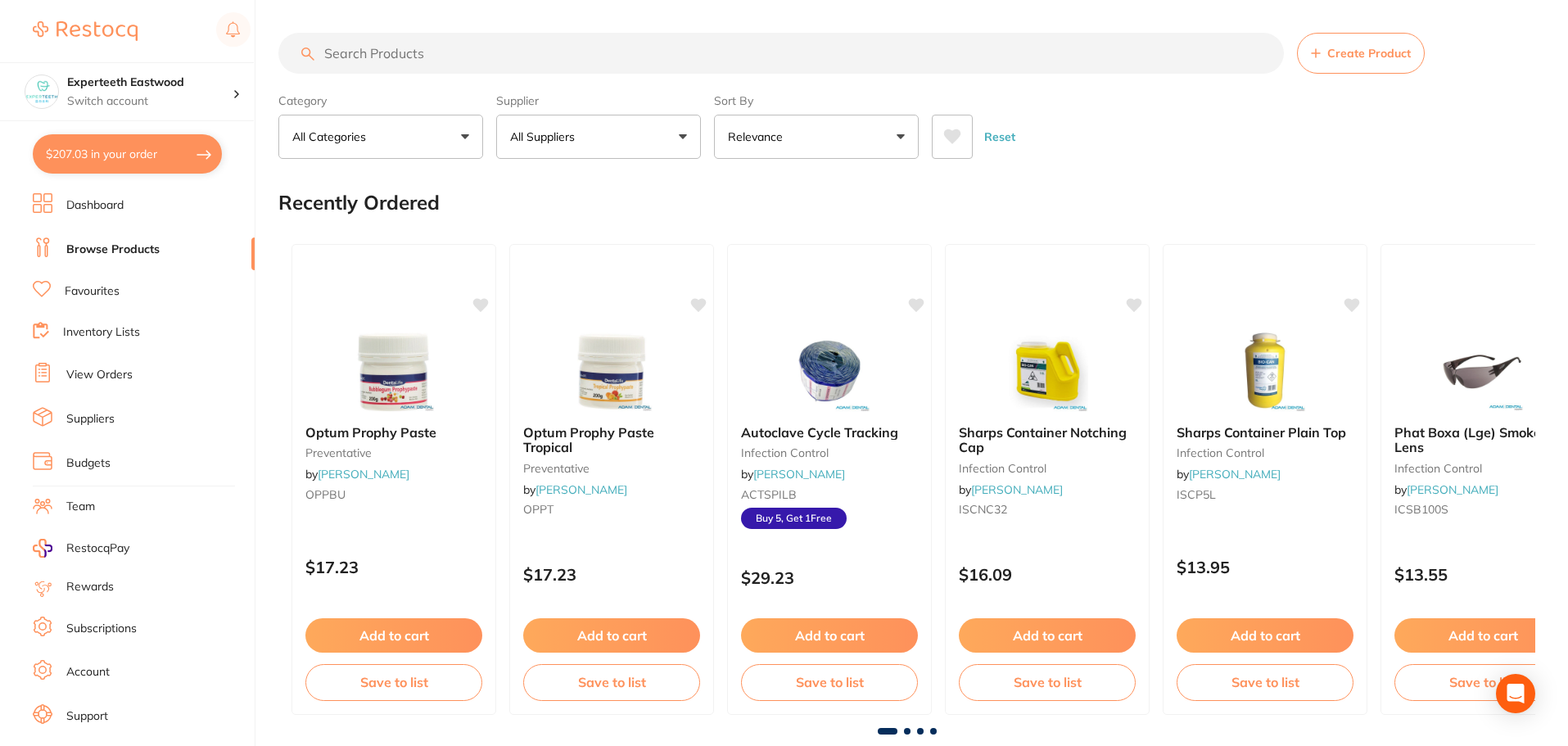
click at [390, 50] on input "search" at bounding box center [781, 53] width 1005 height 41
paste input "3M Impregum Penta soft"
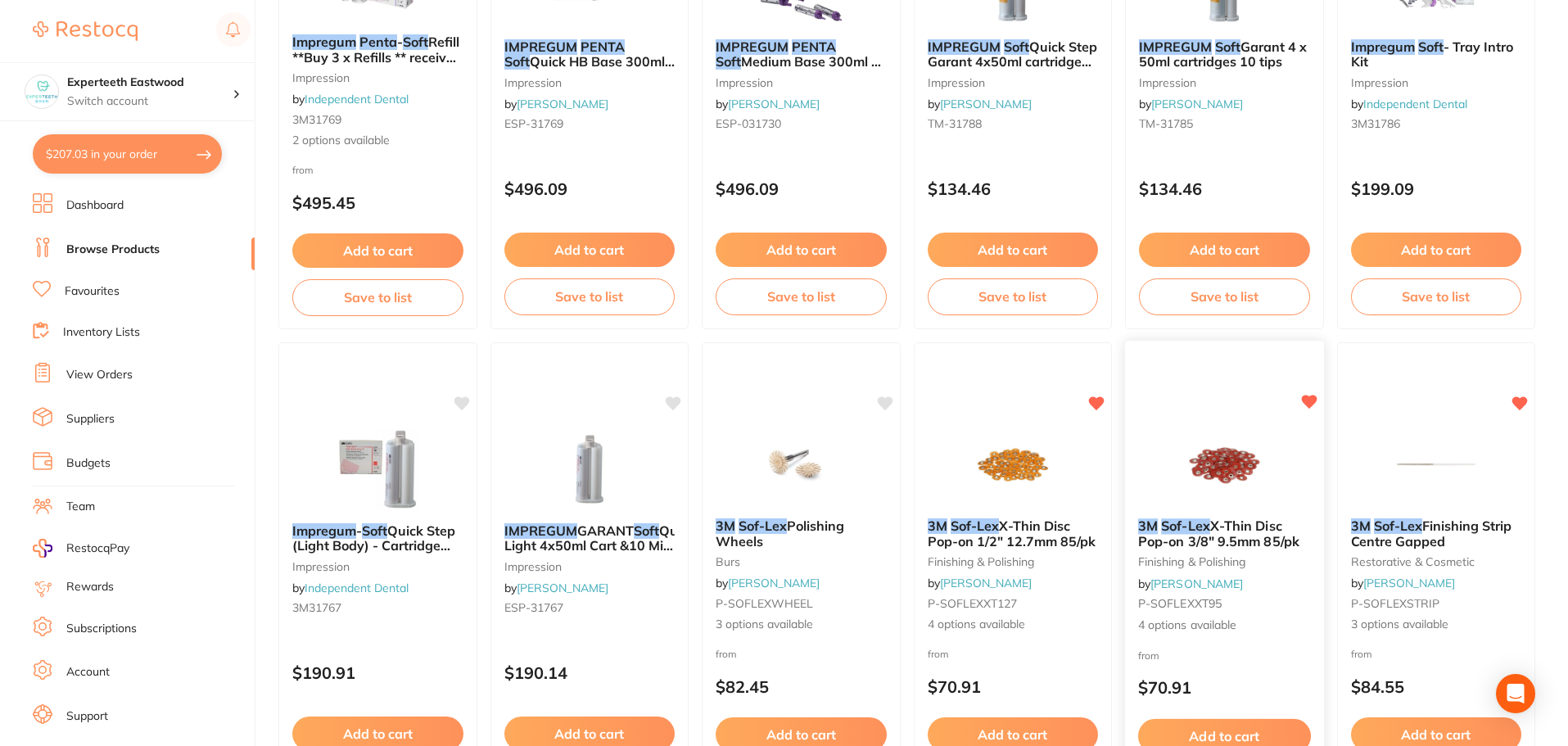
scroll to position [409, 0]
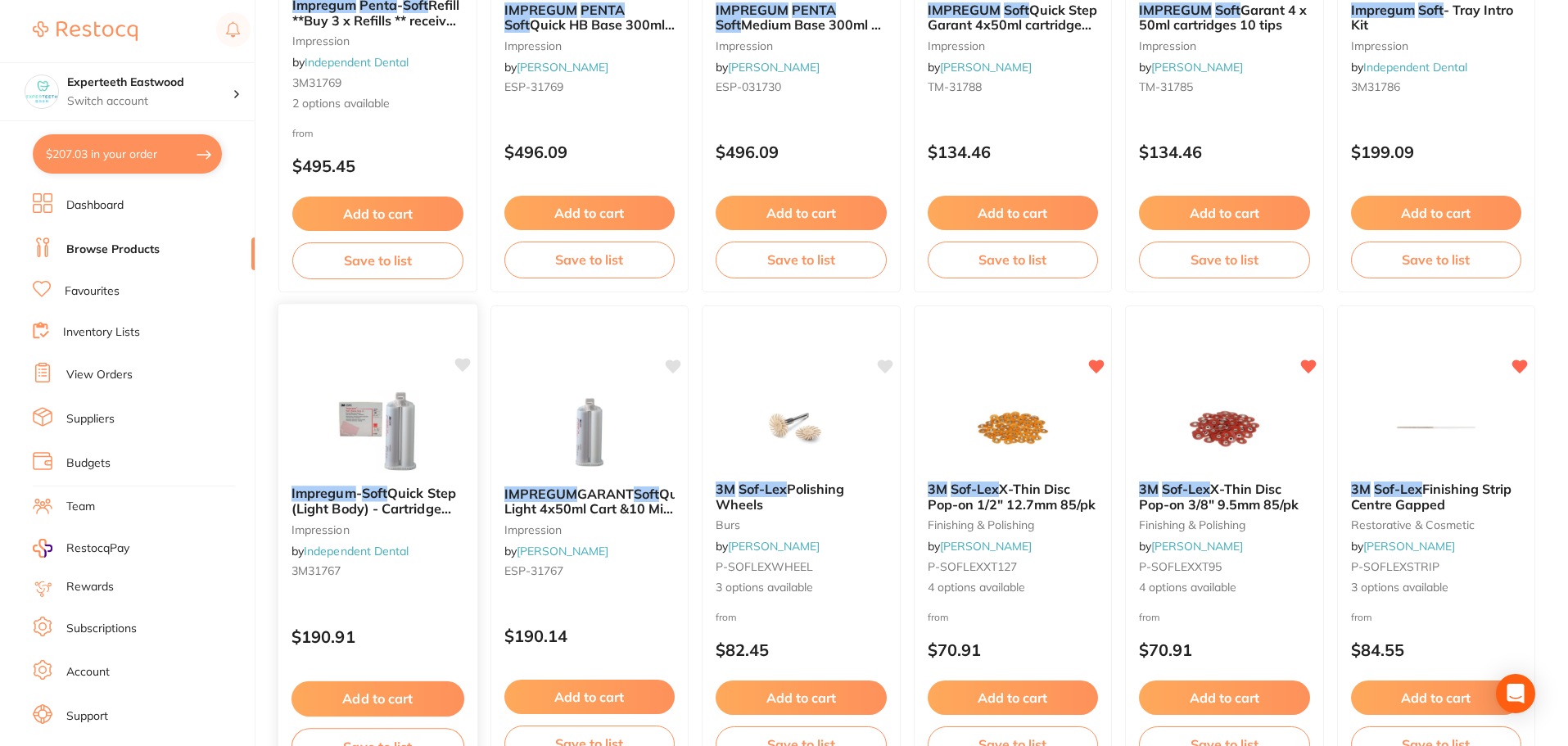
click at [404, 462] on img at bounding box center [378, 430] width 107 height 82
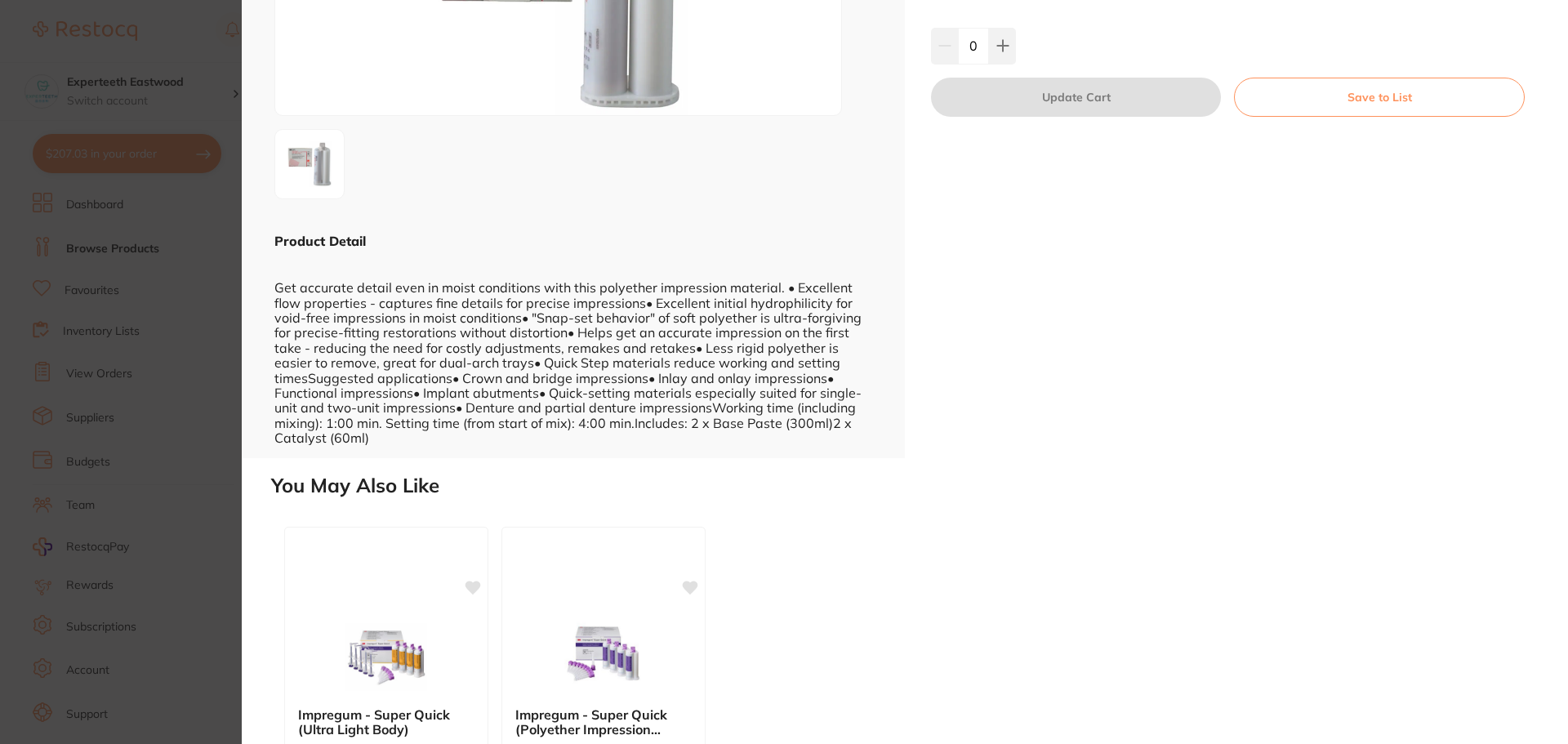
scroll to position [163, 0]
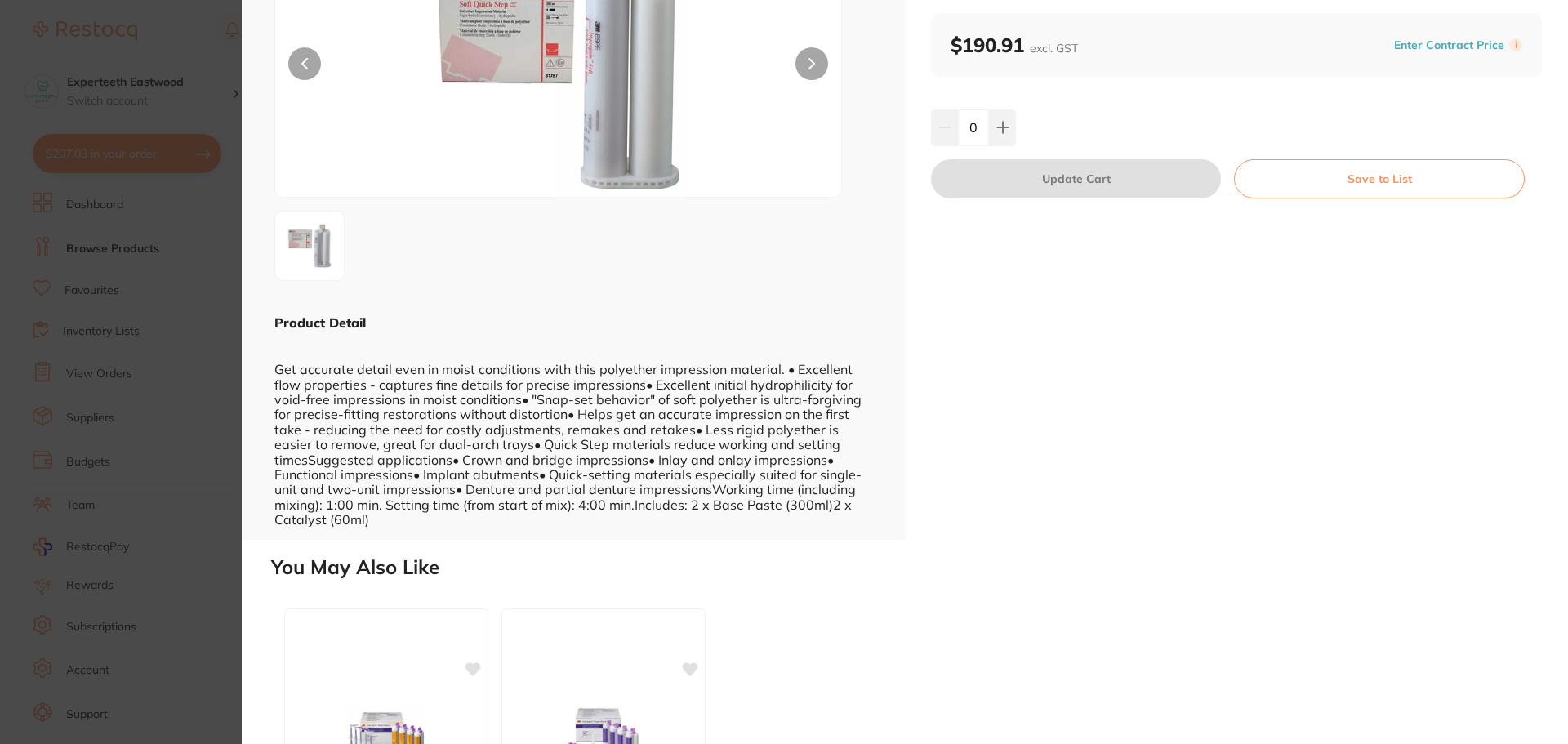
click at [303, 57] on button at bounding box center [304, 63] width 32 height 32
click at [310, 66] on button at bounding box center [304, 63] width 32 height 32
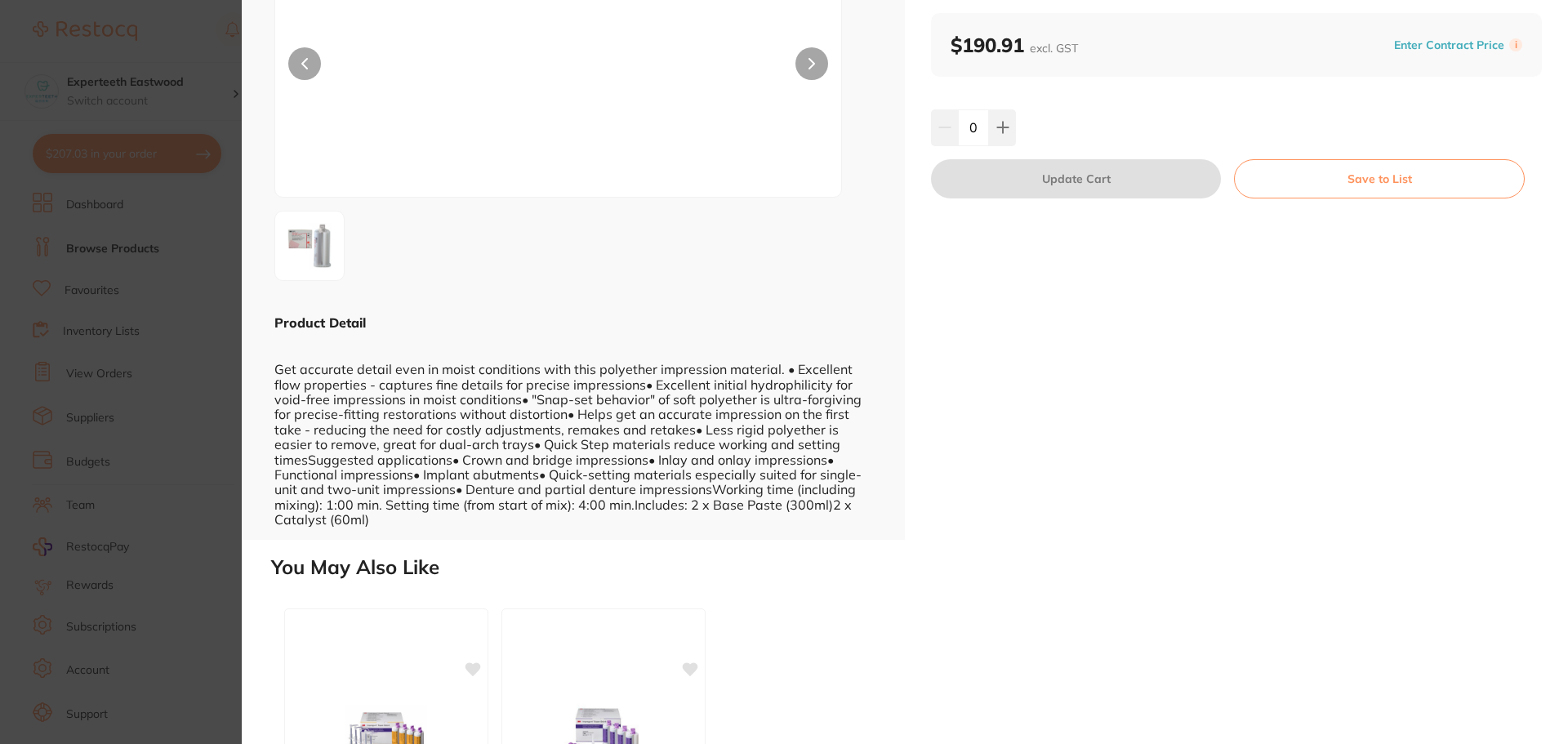
click at [205, 46] on section "Impregum - Soft Quick Step (Light Body) - Cartridge Pack impression by Independ…" at bounding box center [784, 372] width 1568 height 744
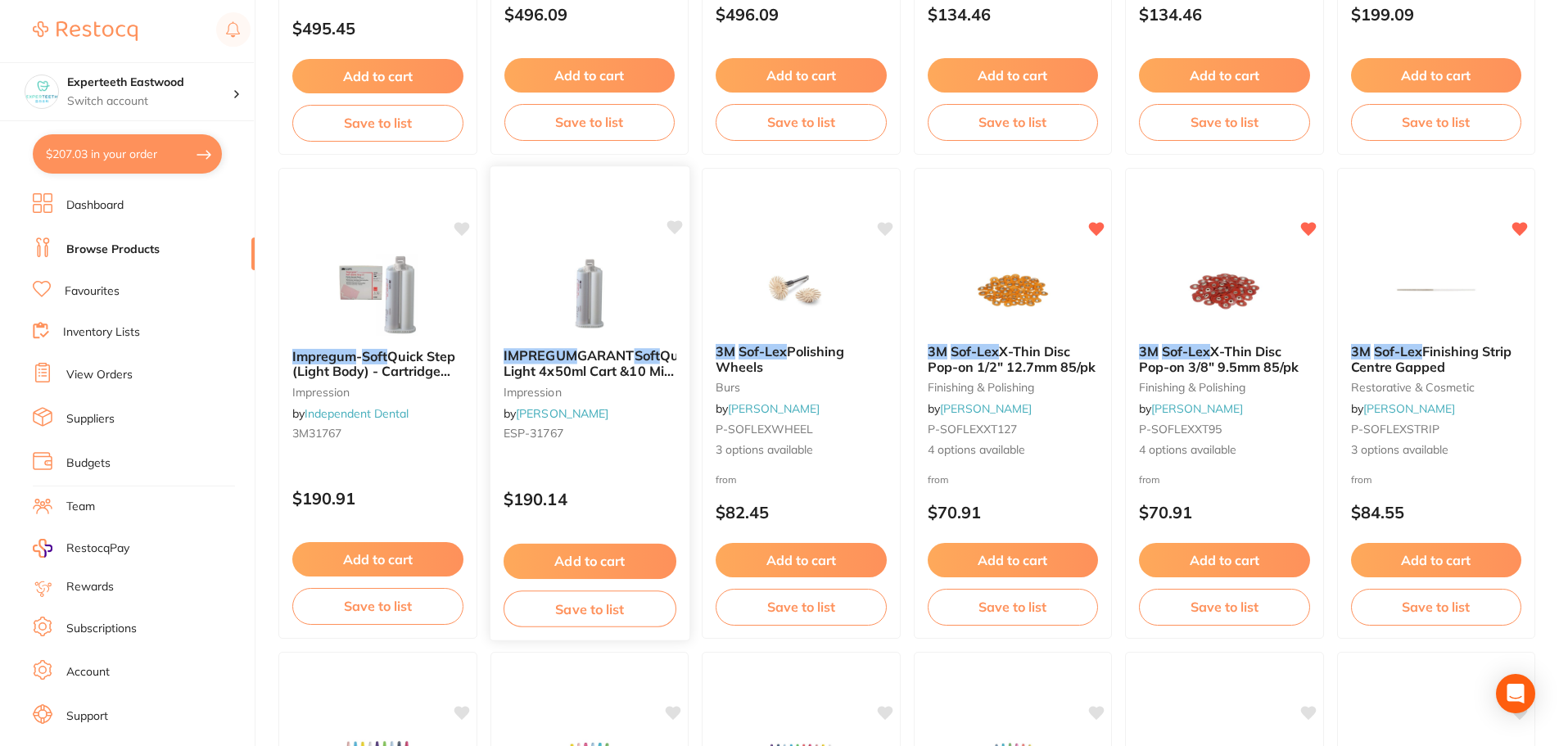
scroll to position [572, 0]
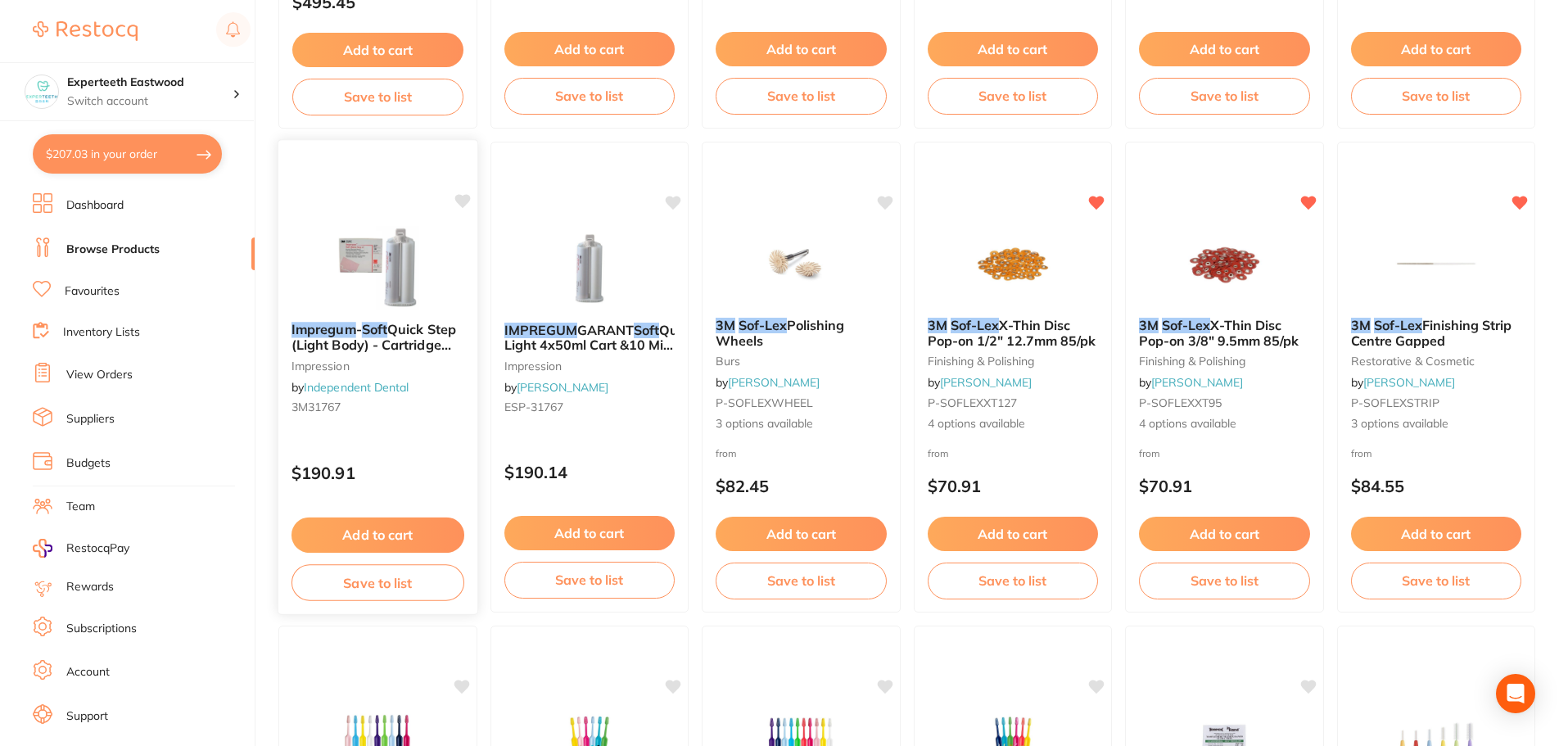
click at [396, 265] on img at bounding box center [378, 267] width 107 height 82
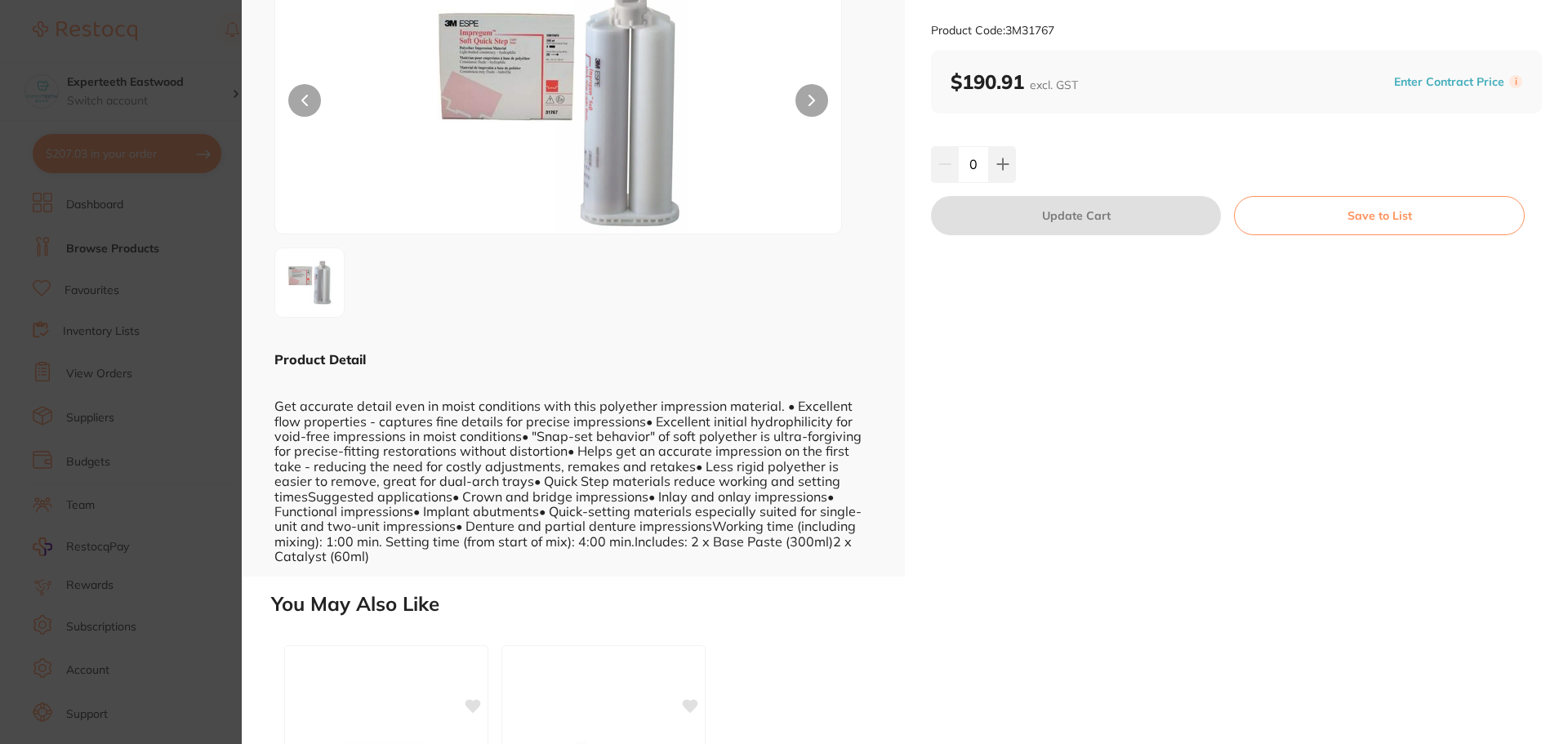
scroll to position [163, 0]
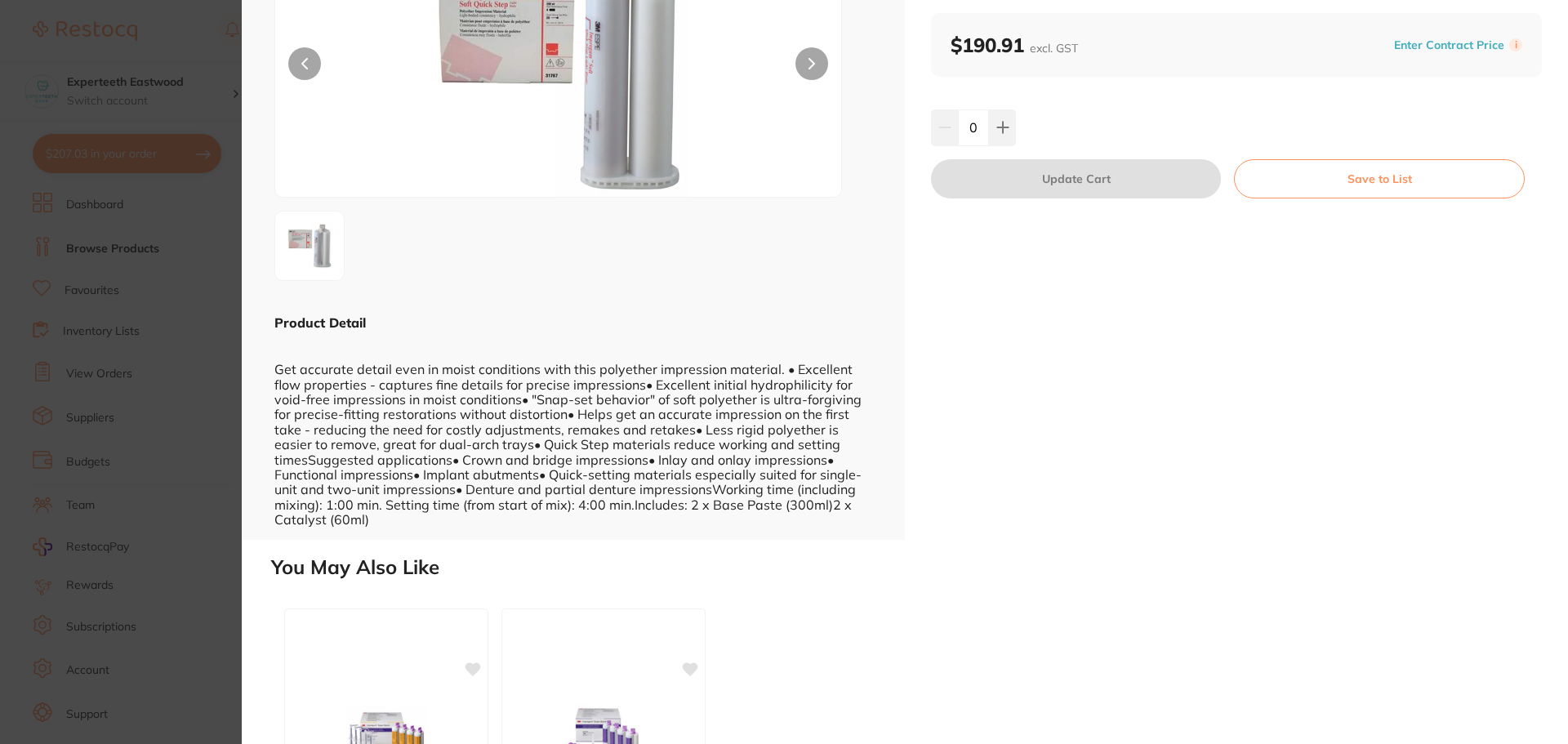
click at [314, 66] on button at bounding box center [304, 63] width 32 height 32
click at [210, 50] on section "Impregum - Soft Quick Step (Light Body) - Cartridge Pack impression by Independ…" at bounding box center [784, 372] width 1568 height 744
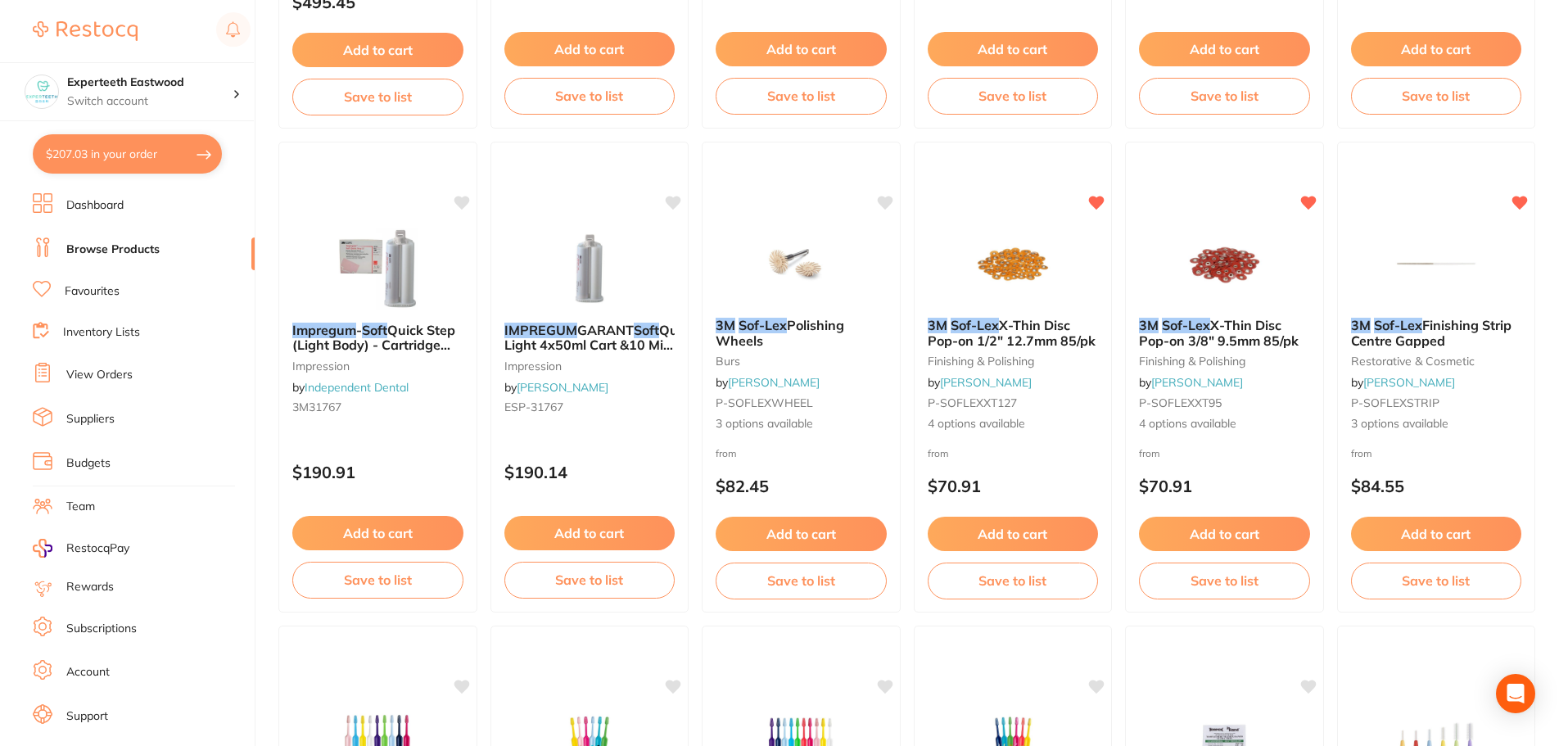
click at [190, 43] on div at bounding box center [141, 31] width 218 height 37
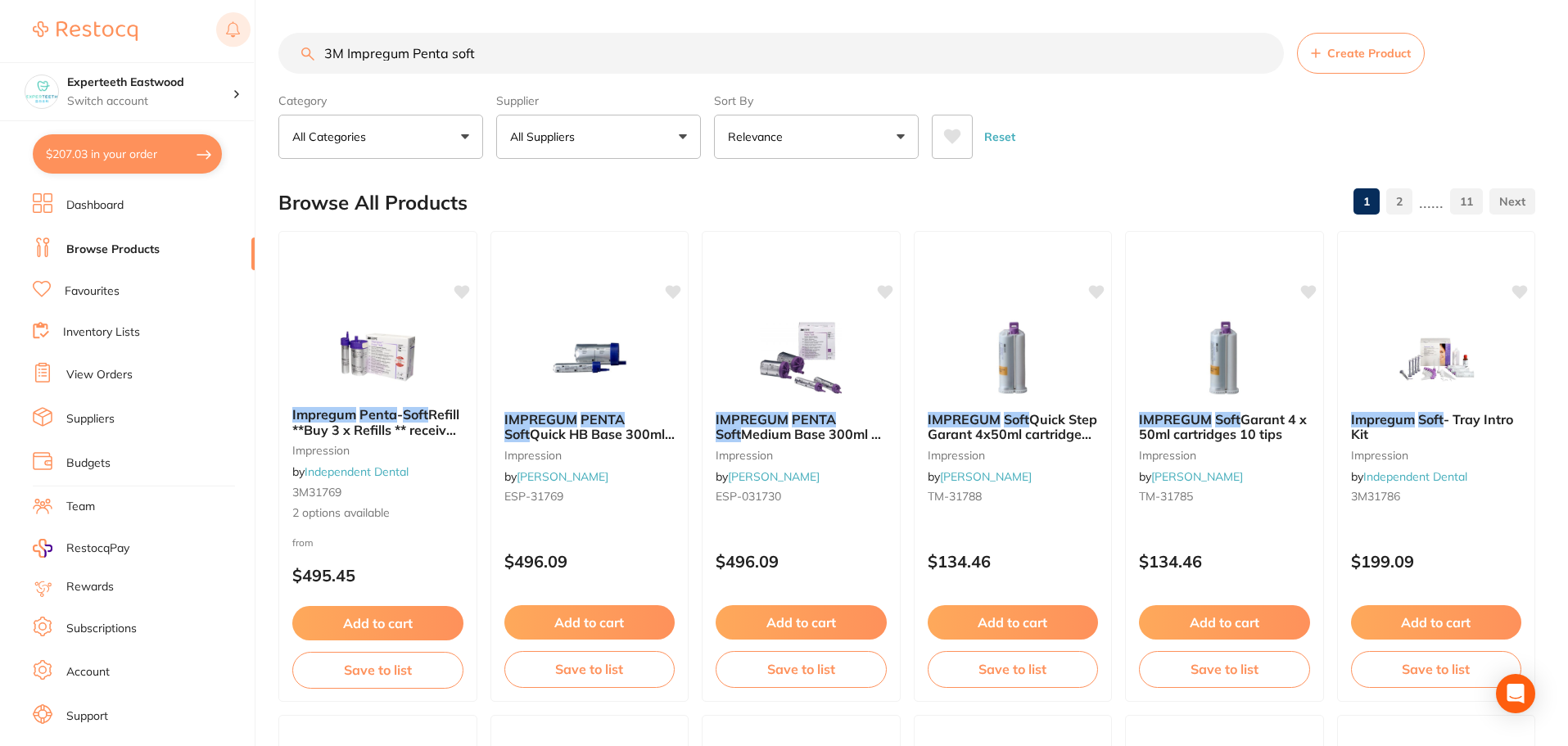
drag, startPoint x: 509, startPoint y: 62, endPoint x: 221, endPoint y: 47, distance: 288.4
click at [221, 47] on div "$207.03 Experteeth Eastwood Switch account Experteeth Eastwood West Experteeth …" at bounding box center [784, 373] width 1568 height 746
paste input "Temp Bond"
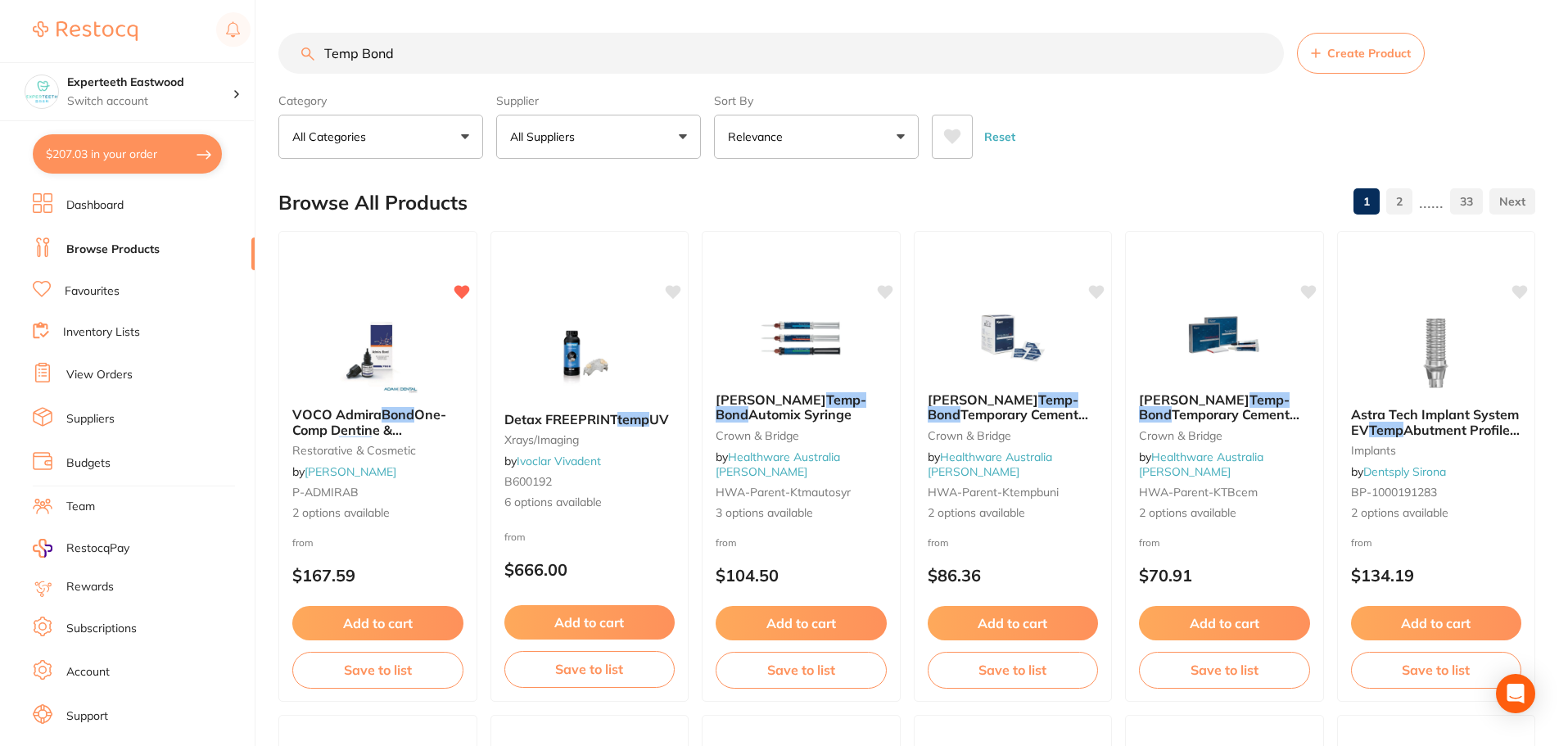
drag, startPoint x: 428, startPoint y: 48, endPoint x: 50, endPoint y: 24, distance: 378.8
click at [114, 30] on div "$207.03 Experteeth Eastwood Switch account Experteeth Eastwood West Experteeth …" at bounding box center [784, 373] width 1568 height 746
paste input "Panavia SA"
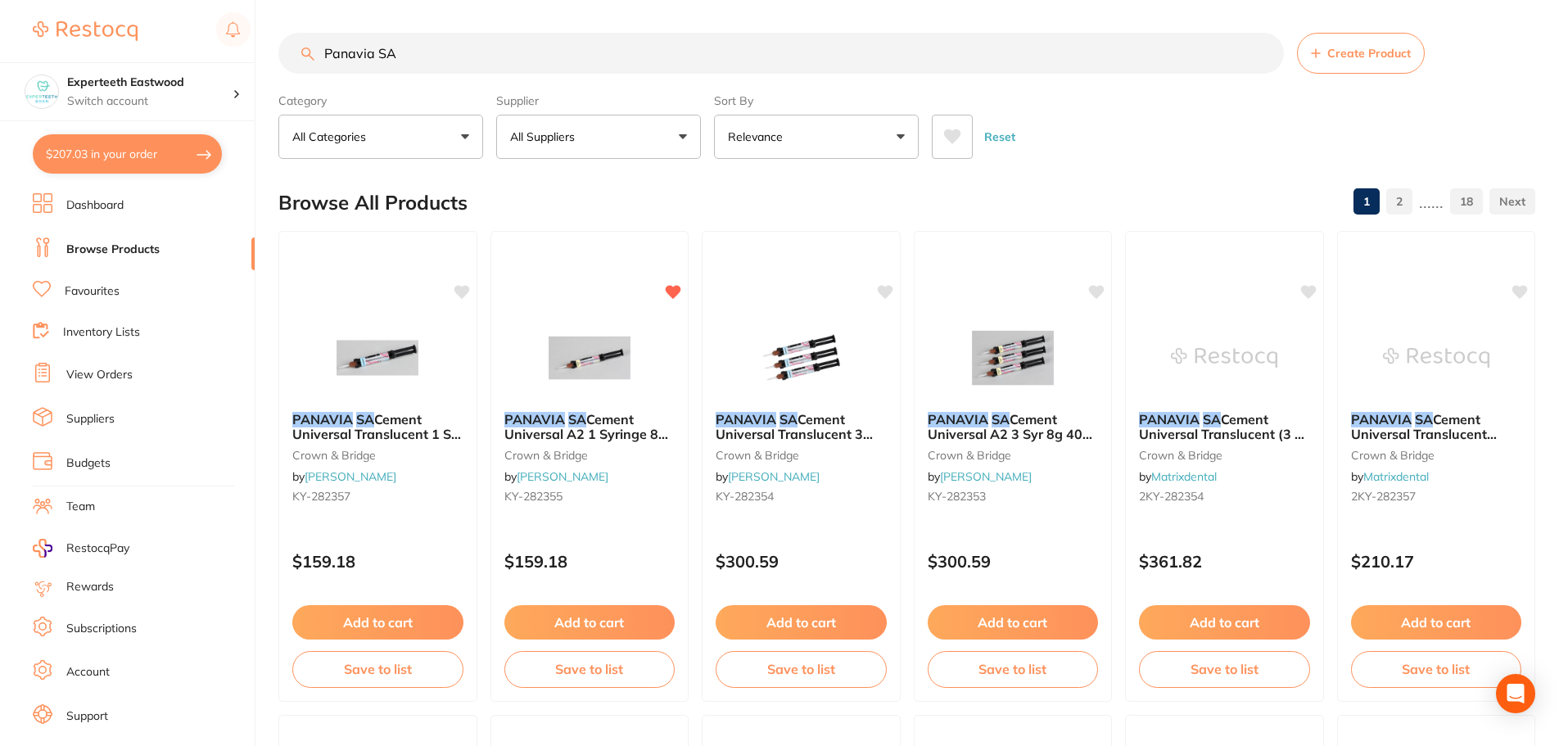
drag, startPoint x: 447, startPoint y: 58, endPoint x: 80, endPoint y: 26, distance: 368.4
click at [162, 41] on div "$207.03 Experteeth Eastwood Switch account Experteeth Eastwood West Experteeth …" at bounding box center [784, 373] width 1568 height 746
paste input "Fissurit FX"
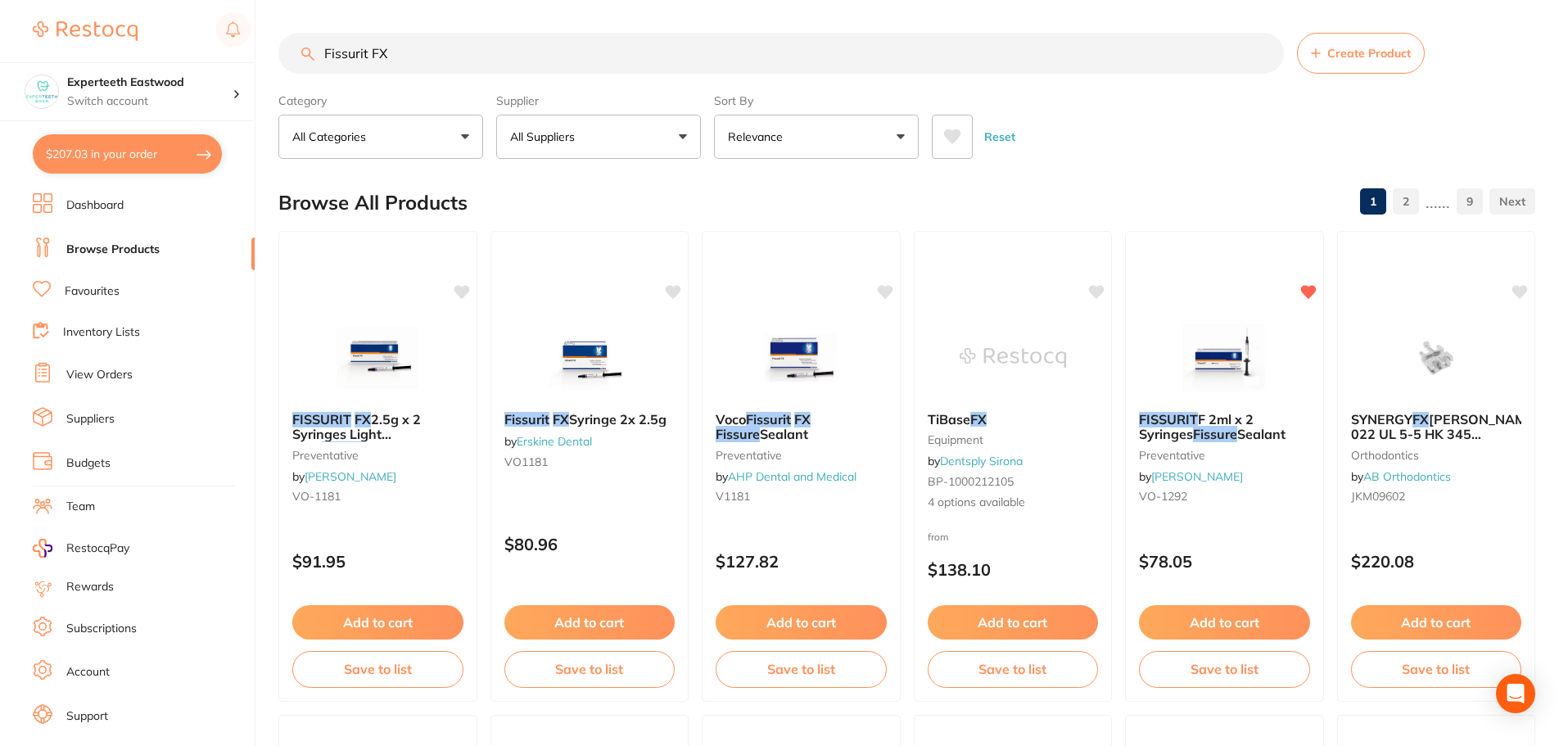
drag, startPoint x: 440, startPoint y: 49, endPoint x: 76, endPoint y: 32, distance: 364.4
click at [108, 38] on div "$207.03 Experteeth Eastwood Switch account Experteeth Eastwood West Experteeth …" at bounding box center [784, 373] width 1568 height 746
paste input "Peroxyl"
type input "Peroxyl"
